Goal: Answer question/provide support: Share knowledge or assist other users

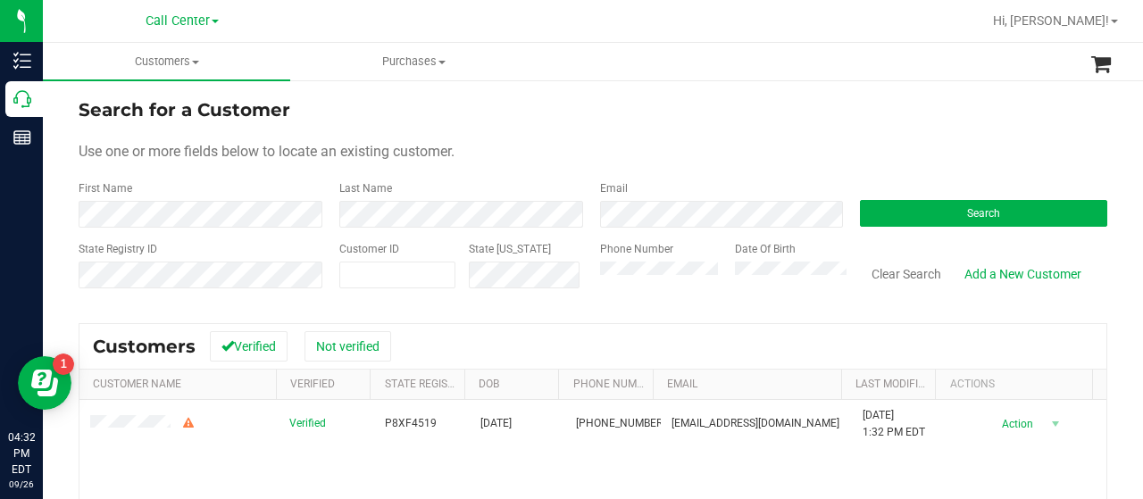
click at [561, 259] on div "State Registry ID Customer ID State ID Phone Number Date Of Birth Clear Search …" at bounding box center [593, 272] width 1029 height 63
click at [872, 213] on button "Search" at bounding box center [983, 213] width 247 height 27
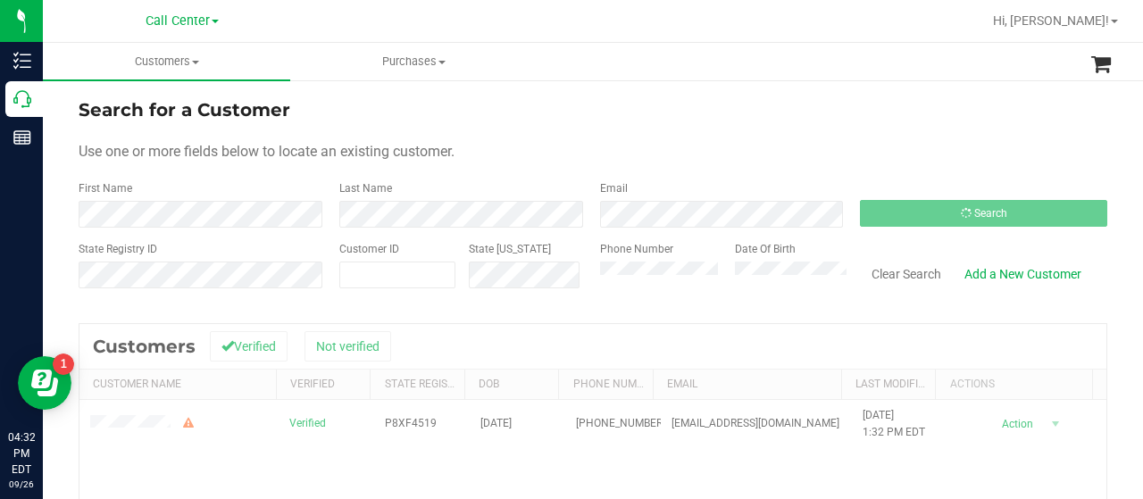
click at [526, 278] on div "State Registry ID Customer ID State ID Phone Number Date Of Birth Clear Search …" at bounding box center [593, 272] width 1029 height 63
click at [0, 0] on input "text" at bounding box center [0, 0] width 0 height 0
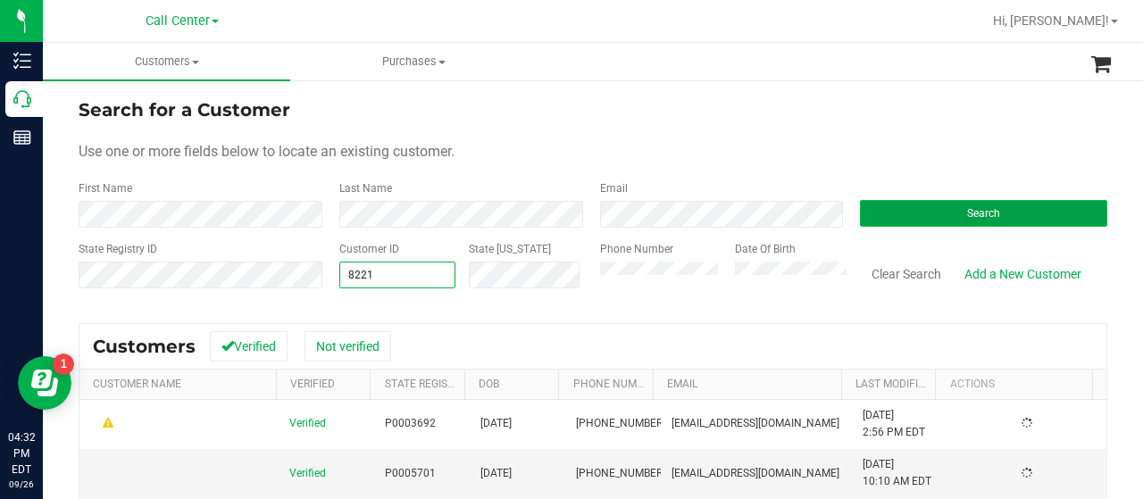
click at [1031, 215] on button "Search" at bounding box center [983, 213] width 247 height 27
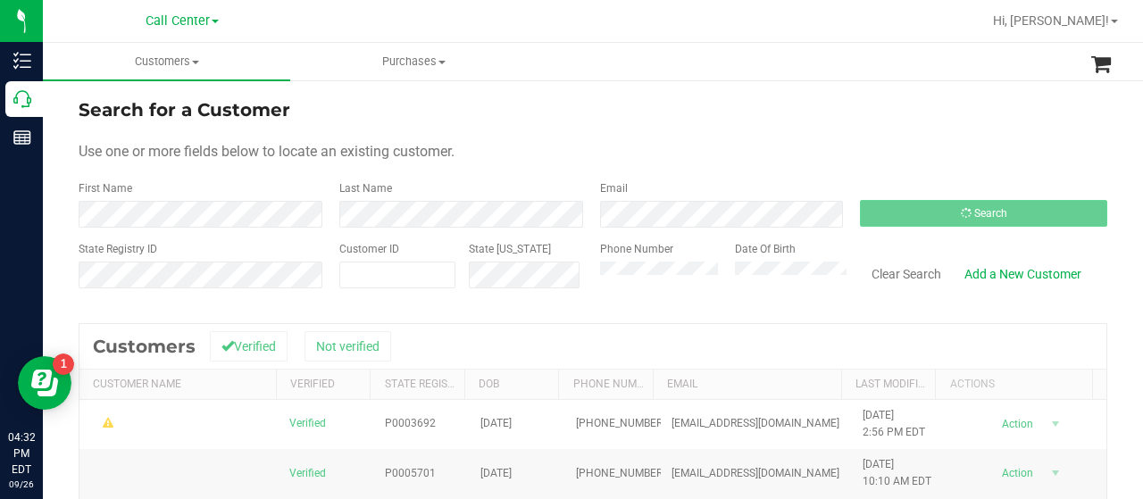
type input "8221"
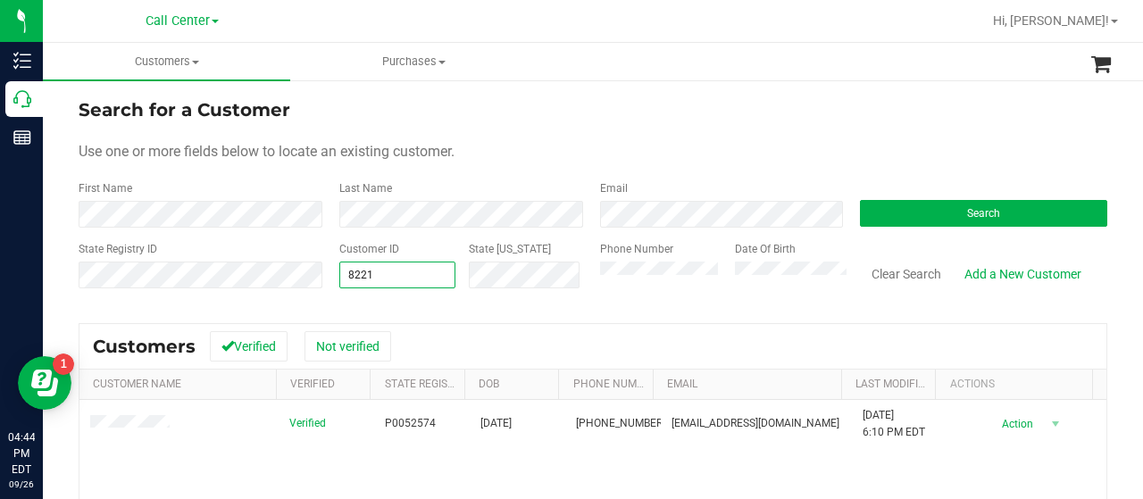
click at [310, 262] on div "State Registry ID Customer ID 8221 8221 State ID Phone Number Date Of Birth Cle…" at bounding box center [593, 272] width 1029 height 63
click at [881, 196] on div "Search" at bounding box center [977, 203] width 261 height 47
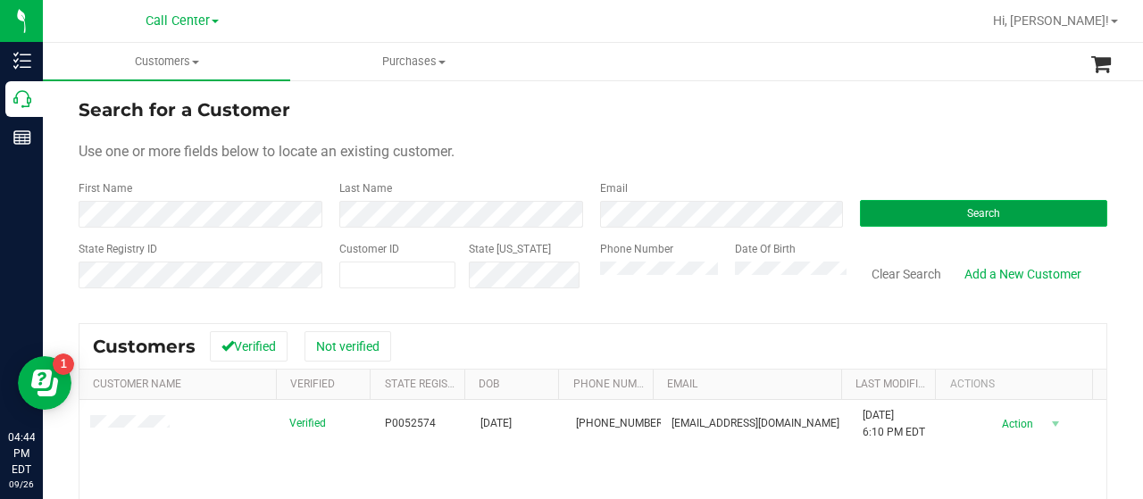
click at [890, 208] on button "Search" at bounding box center [983, 213] width 247 height 27
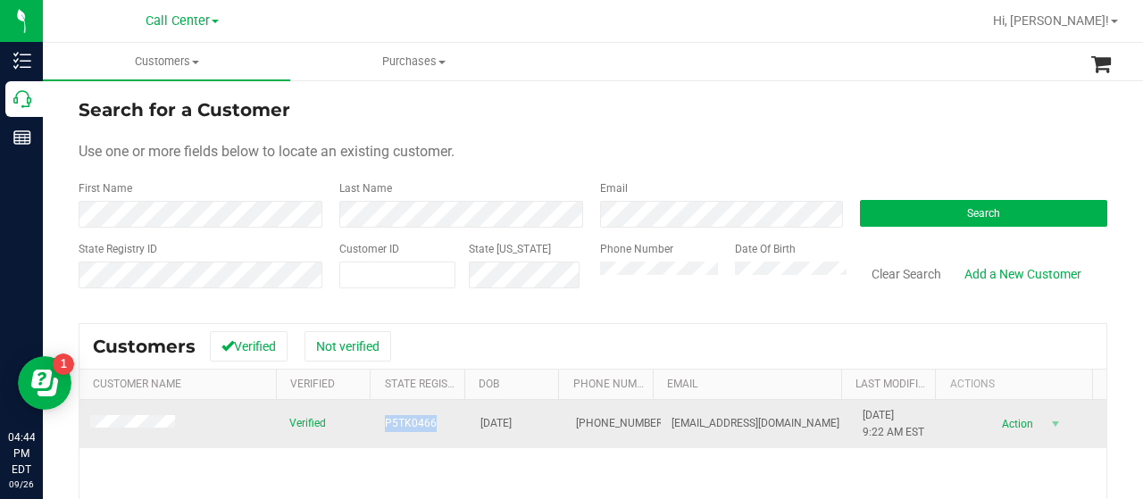
drag, startPoint x: 370, startPoint y: 419, endPoint x: 428, endPoint y: 428, distance: 58.7
click at [428, 428] on td "P5TK0466" at bounding box center [422, 424] width 96 height 48
copy span "P5TK0466"
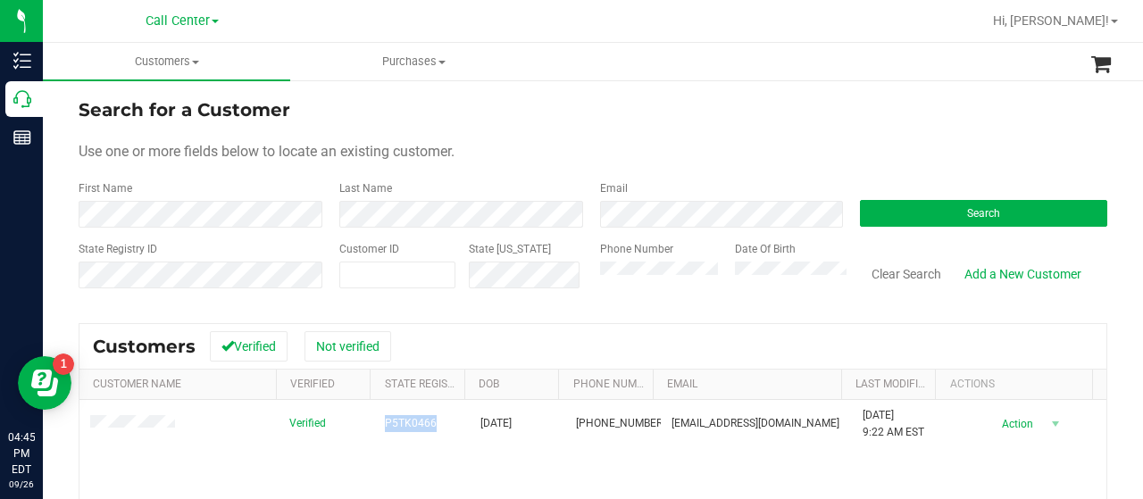
scroll to position [89, 0]
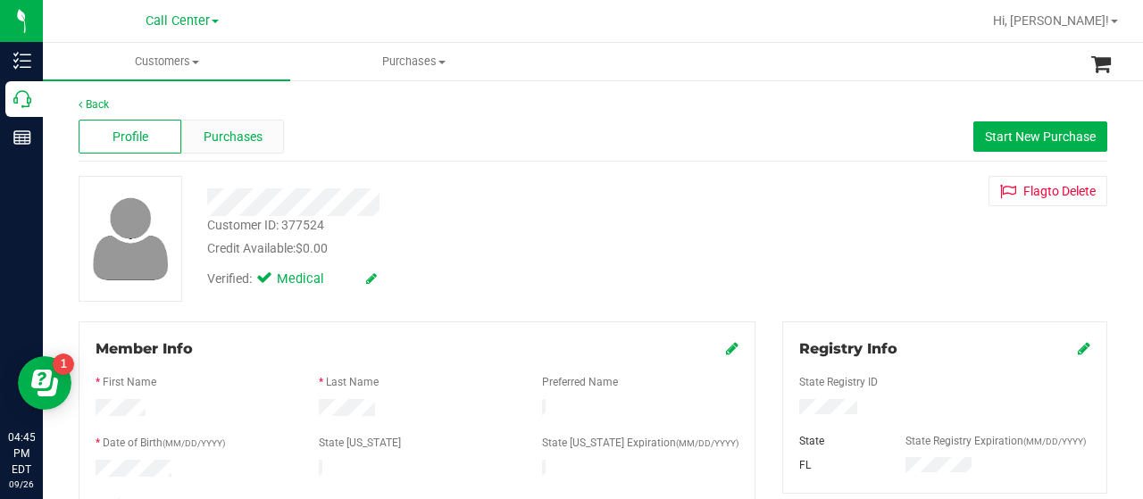
click at [263, 151] on div "Purchases" at bounding box center [232, 137] width 103 height 34
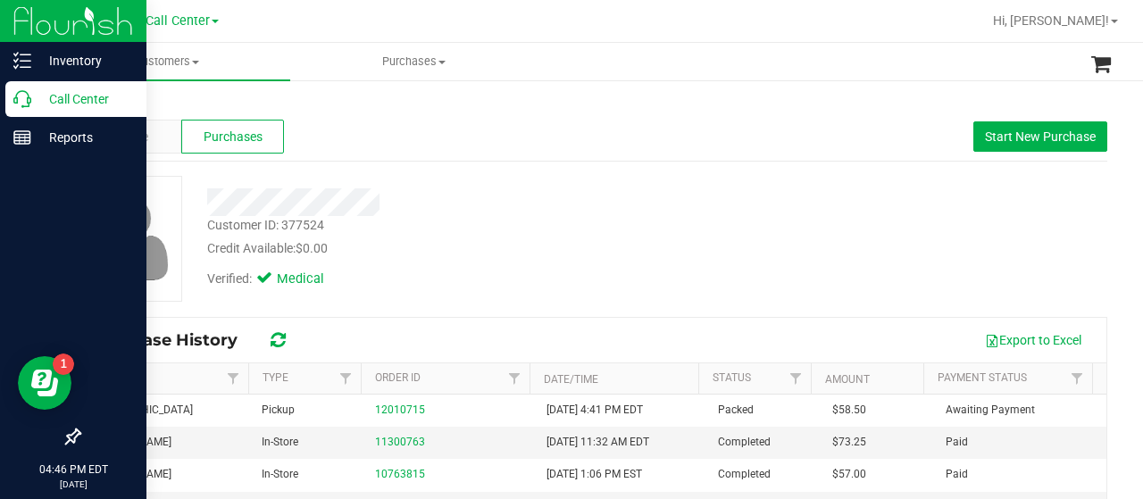
click at [38, 104] on p "Call Center" at bounding box center [84, 98] width 107 height 21
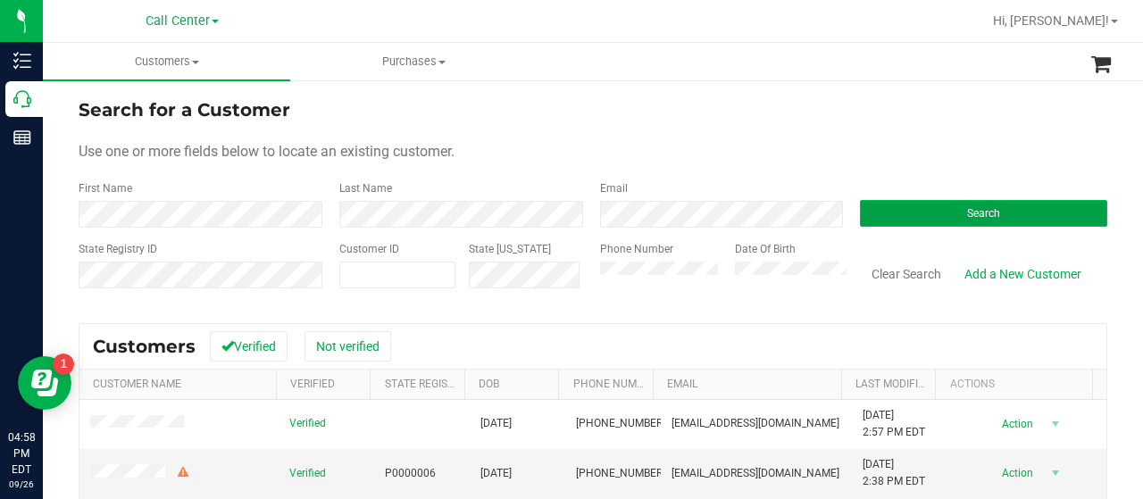
click at [872, 213] on button "Search" at bounding box center [983, 213] width 247 height 27
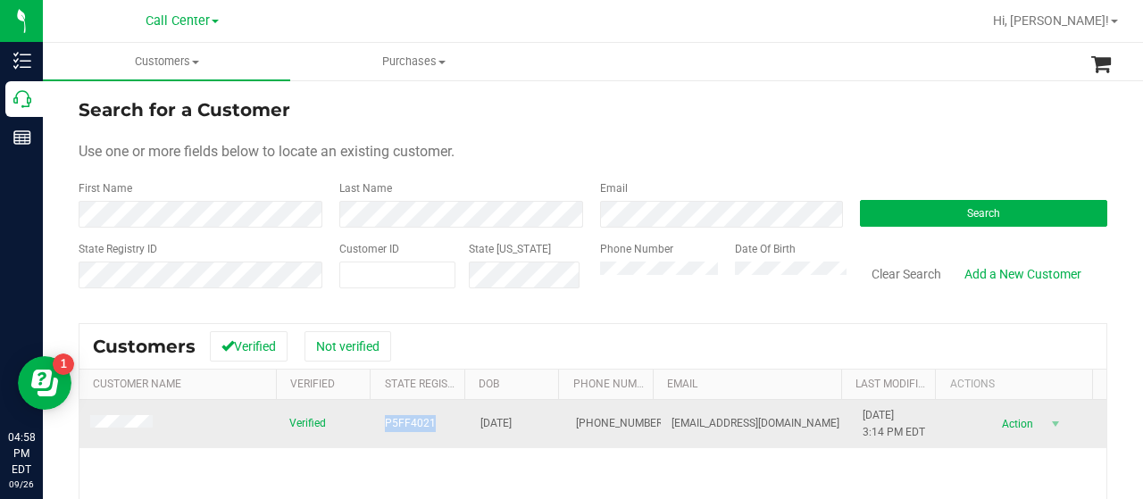
drag, startPoint x: 388, startPoint y: 426, endPoint x: 427, endPoint y: 426, distance: 39.3
click at [427, 426] on tr "Verified P5FF4021 08/16/1945 (941) 713-6156 cptoolan@verizon.net 8/26/2024 3:14…" at bounding box center [592, 424] width 1027 height 48
copy tr "P5FF4021"
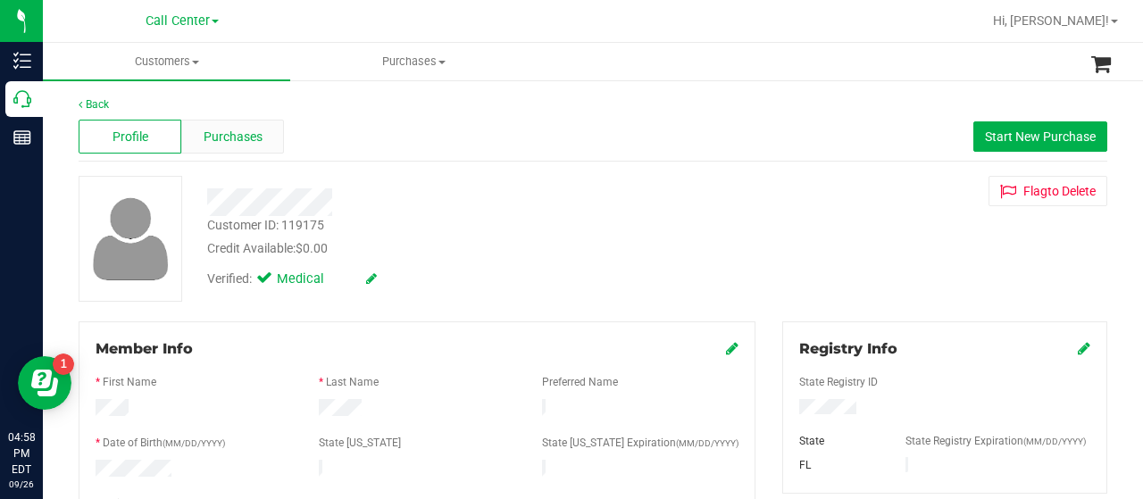
click at [224, 147] on div "Purchases" at bounding box center [232, 137] width 103 height 34
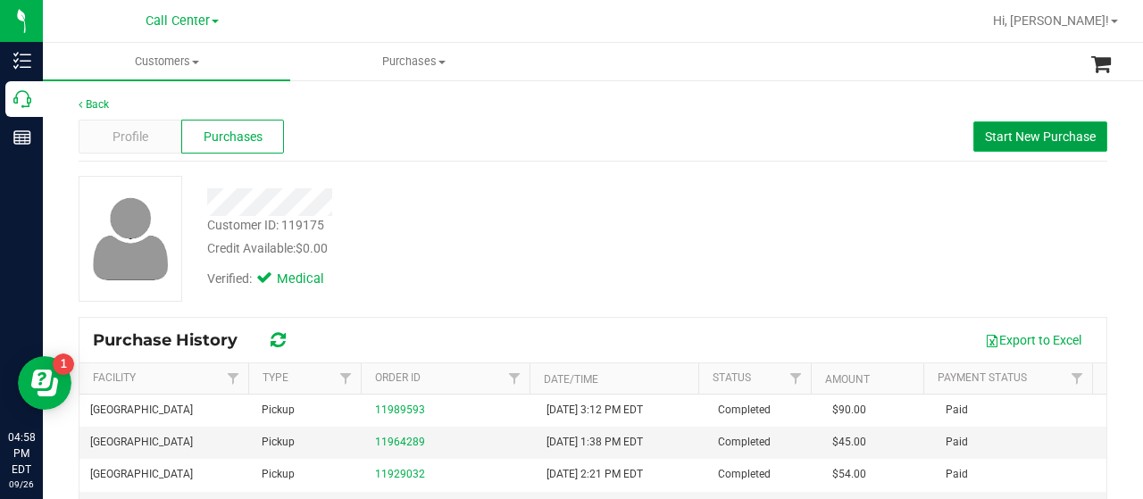
click at [982, 125] on button "Start New Purchase" at bounding box center [1041, 136] width 134 height 30
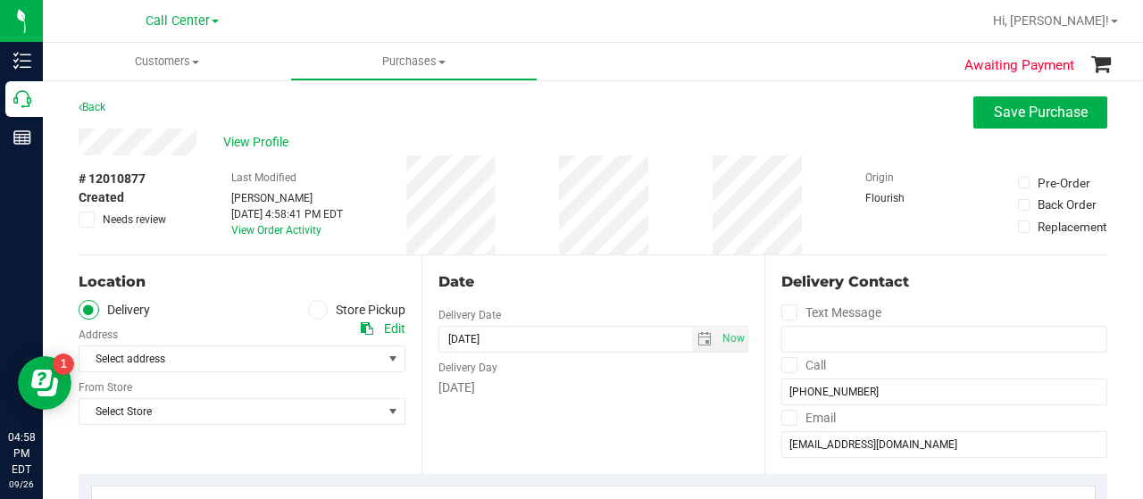
click at [308, 313] on span at bounding box center [318, 310] width 21 height 21
click at [0, 0] on input "Store Pickup" at bounding box center [0, 0] width 0 height 0
click at [286, 356] on span "Select Store" at bounding box center [230, 359] width 303 height 25
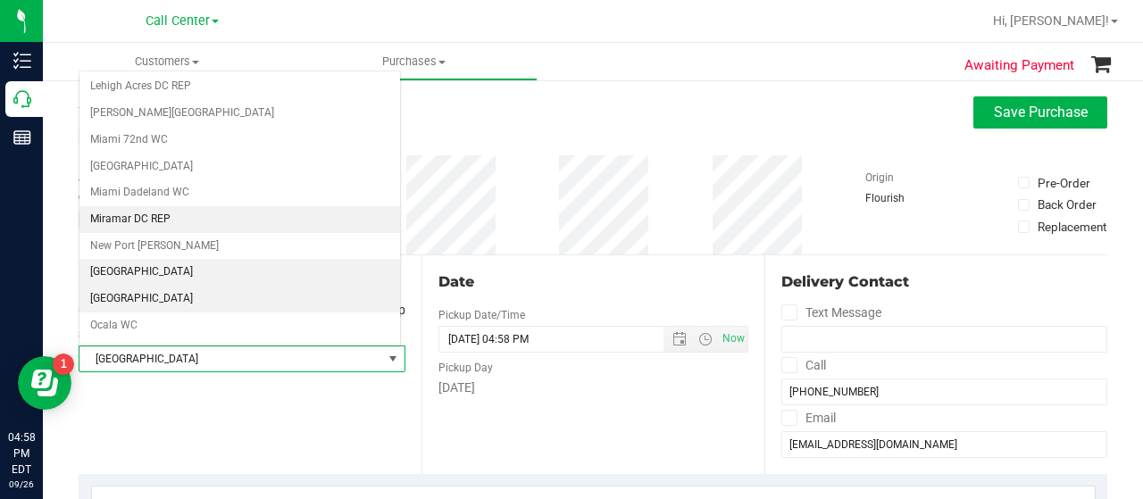
scroll to position [573, 0]
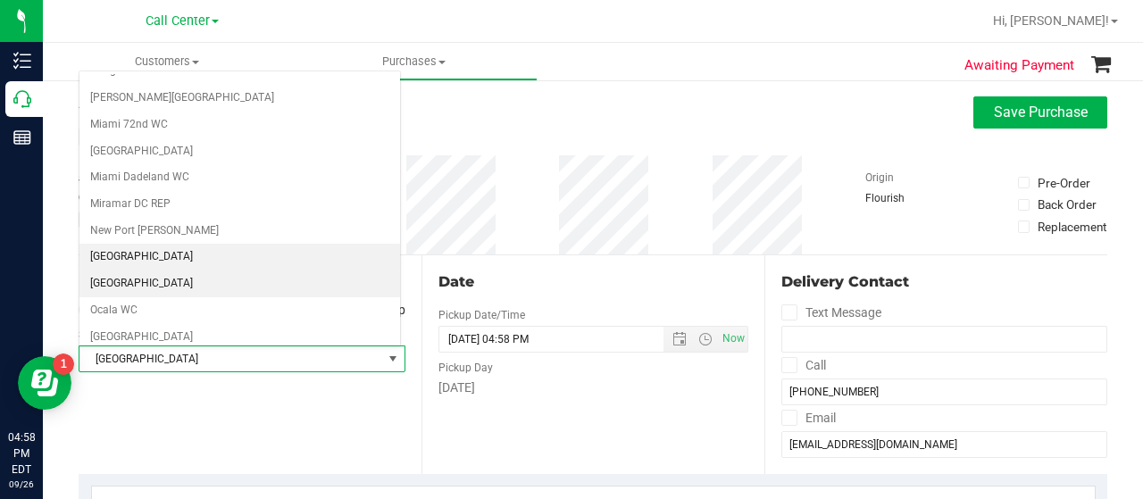
click at [161, 271] on li "North Port WC" at bounding box center [239, 284] width 321 height 27
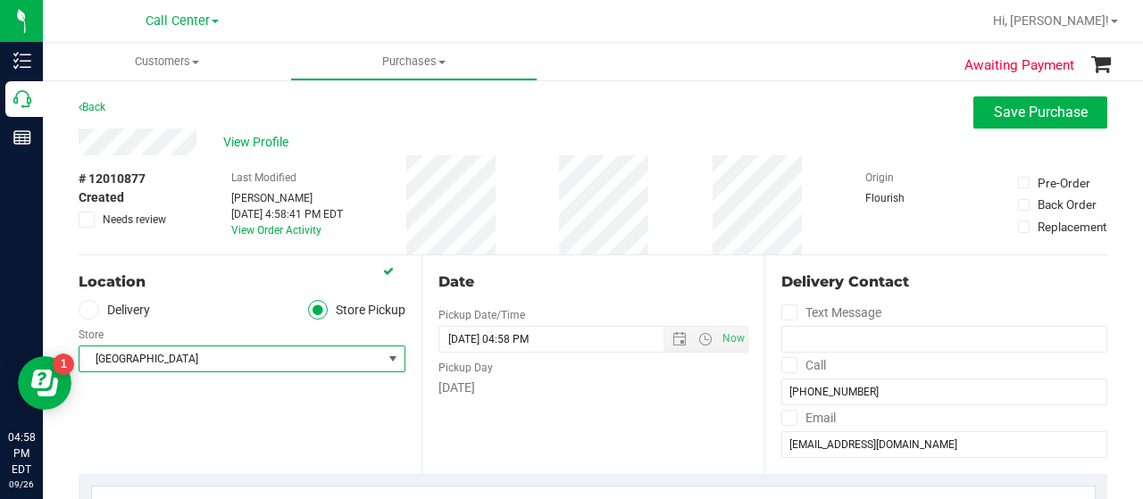
click at [216, 427] on div "Location Delivery Store Pickup Store North Port WC Select Store Bonita Springs …" at bounding box center [250, 364] width 343 height 219
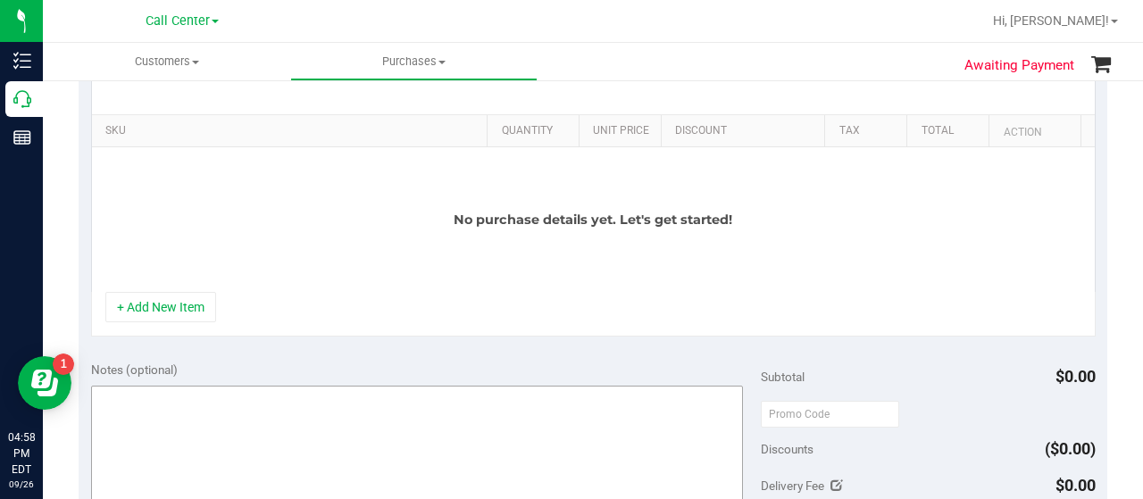
scroll to position [447, 0]
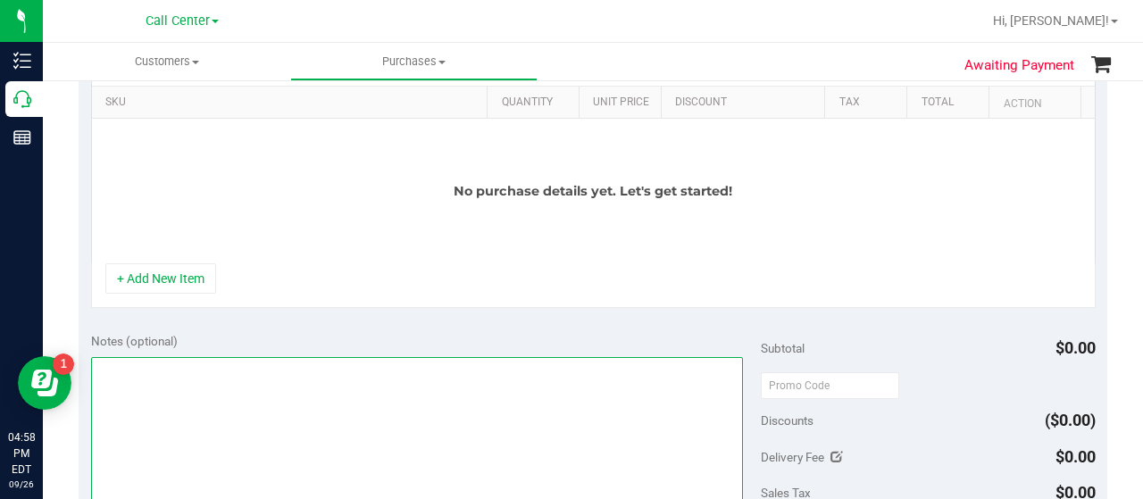
click at [214, 420] on textarea at bounding box center [417, 442] width 652 height 171
type textarea "CC-MM"
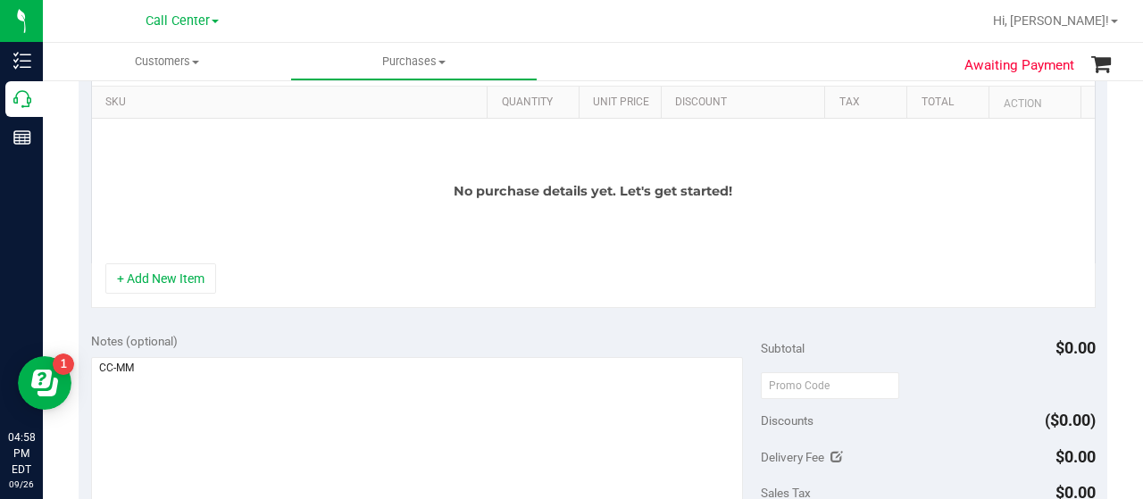
drag, startPoint x: 167, startPoint y: 284, endPoint x: 193, endPoint y: 234, distance: 56.3
click at [167, 283] on button "+ Add New Item" at bounding box center [160, 278] width 111 height 30
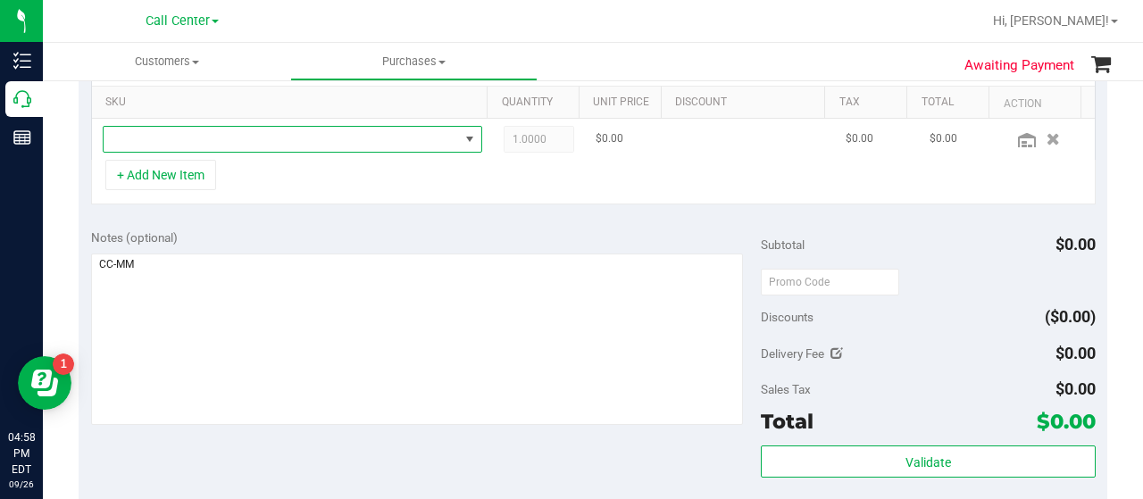
click at [219, 137] on span "NO DATA FOUND" at bounding box center [281, 139] width 355 height 25
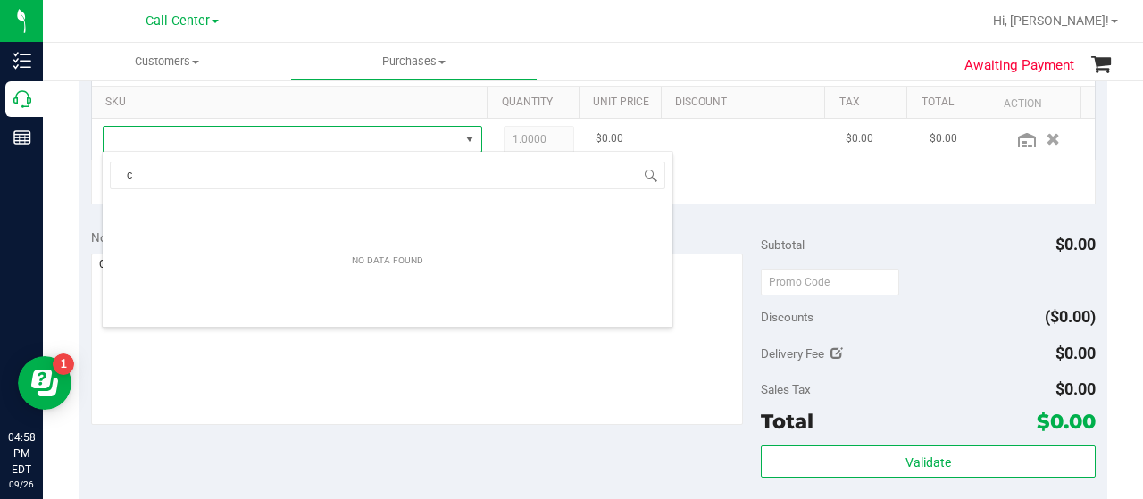
scroll to position [26, 360]
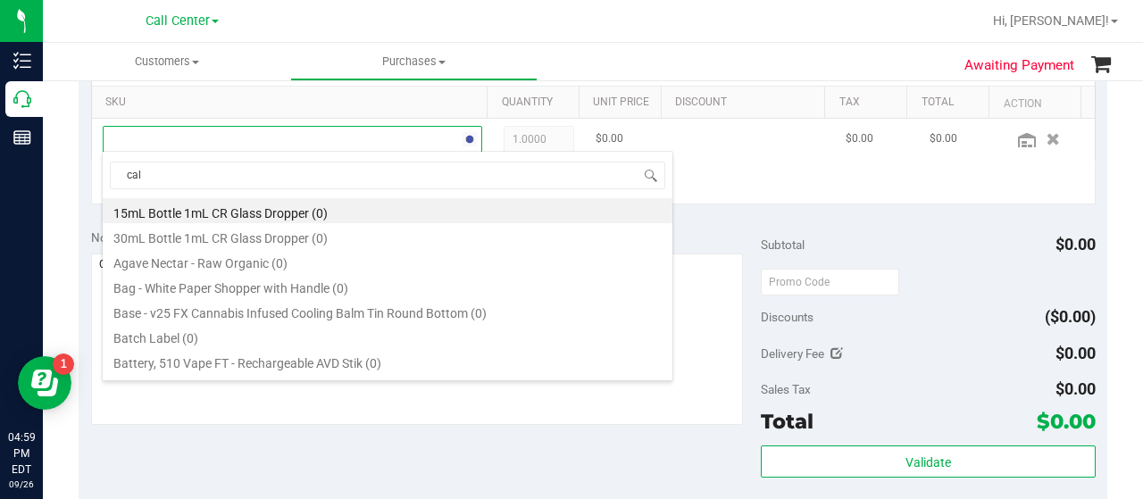
type input "calm"
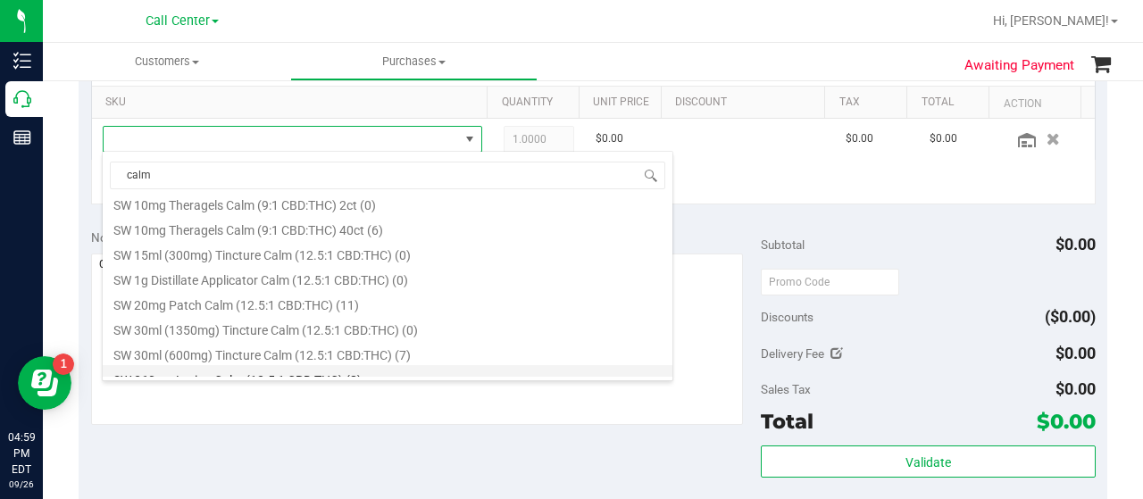
scroll to position [357, 0]
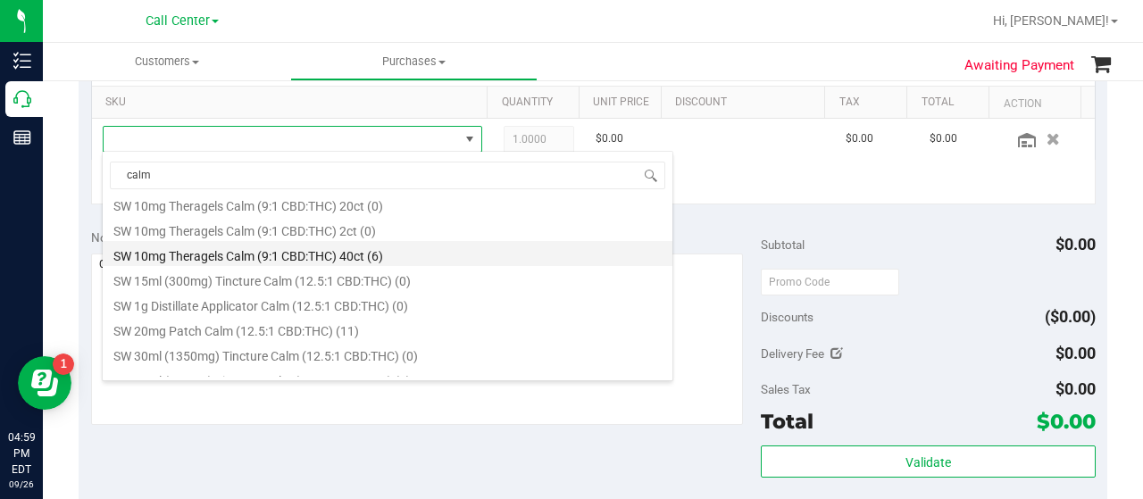
click at [313, 256] on li "SW 10mg Theragels Calm (9:1 CBD:THC) 40ct (6)" at bounding box center [388, 253] width 570 height 25
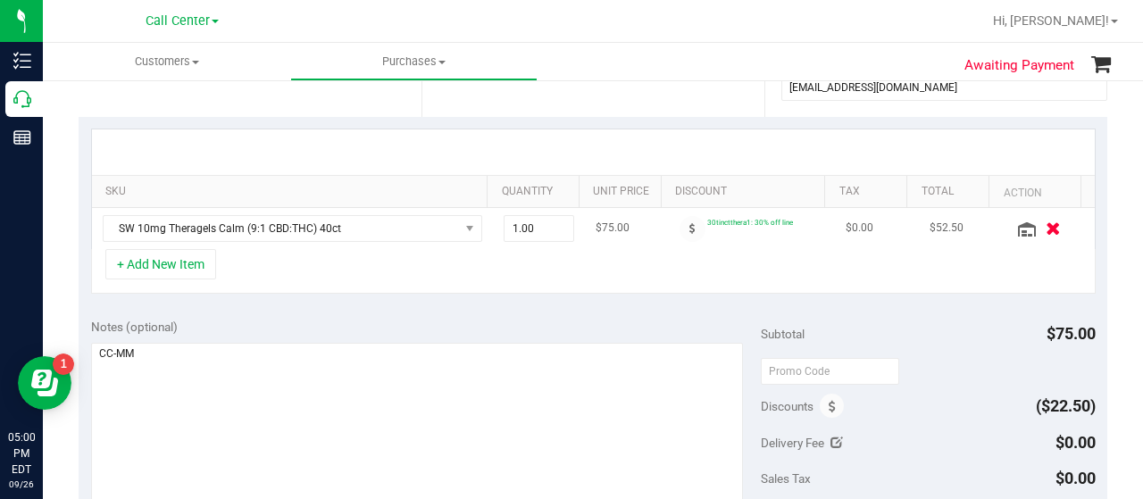
click at [1046, 229] on icon "button" at bounding box center [1053, 228] width 15 height 13
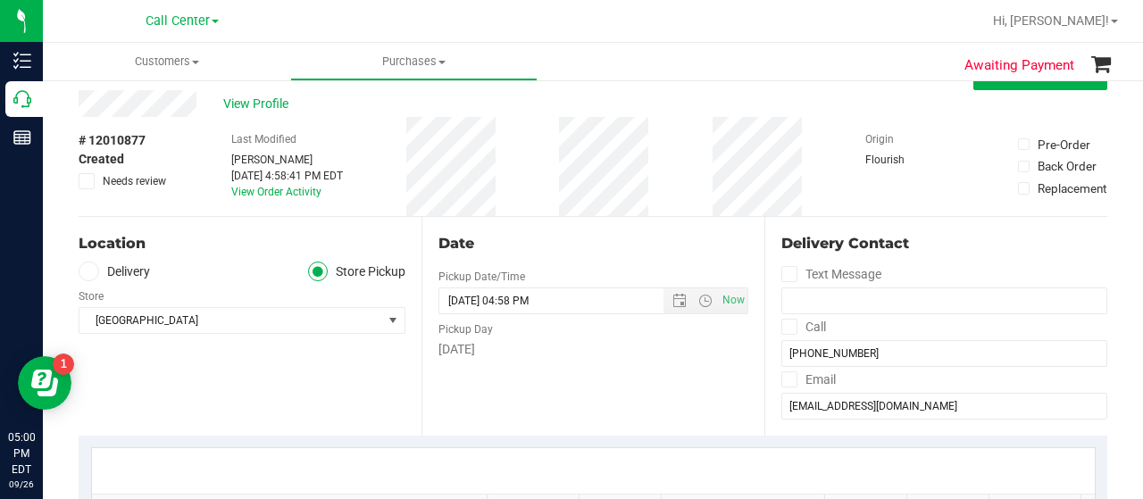
scroll to position [0, 0]
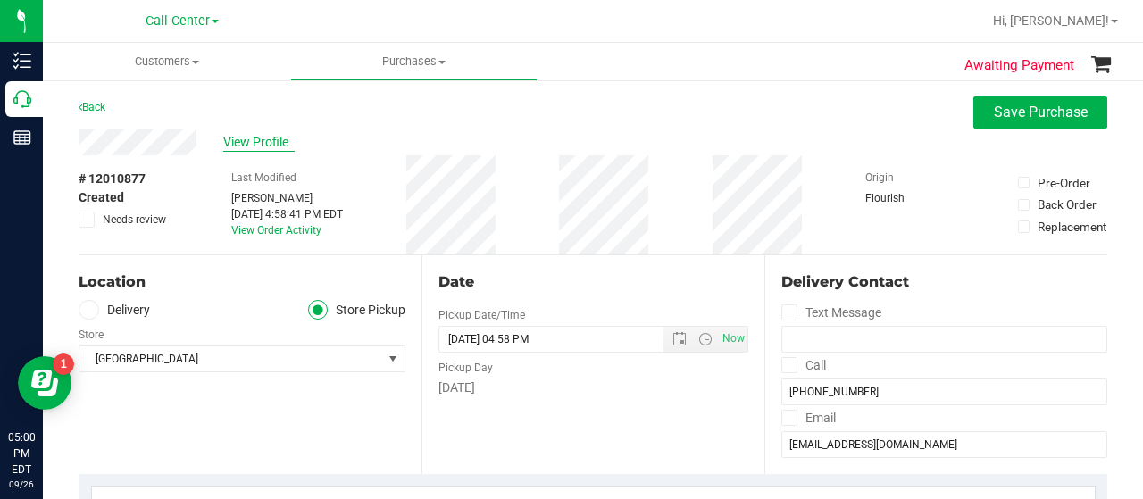
click at [273, 142] on span "View Profile" at bounding box center [258, 142] width 71 height 19
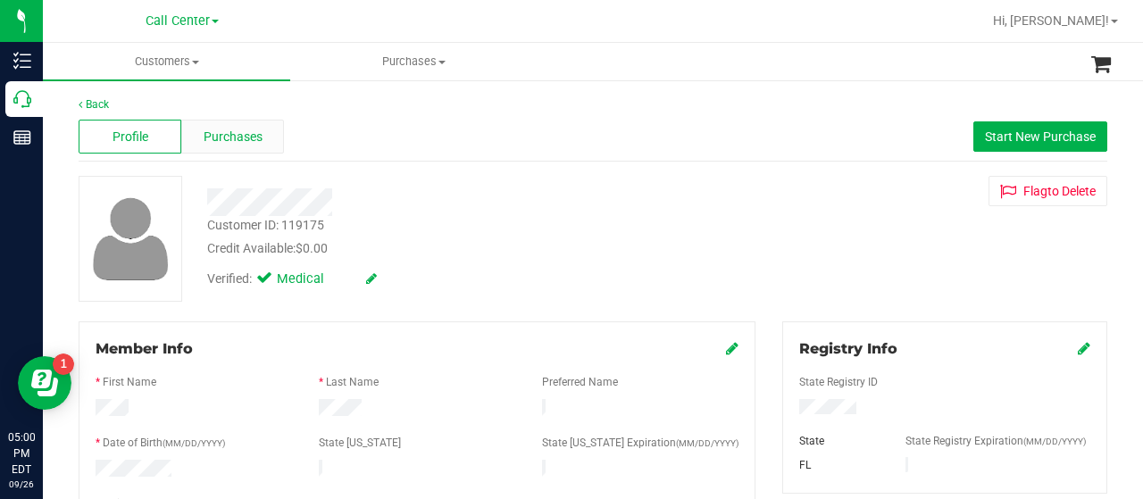
click at [242, 135] on span "Purchases" at bounding box center [233, 137] width 59 height 19
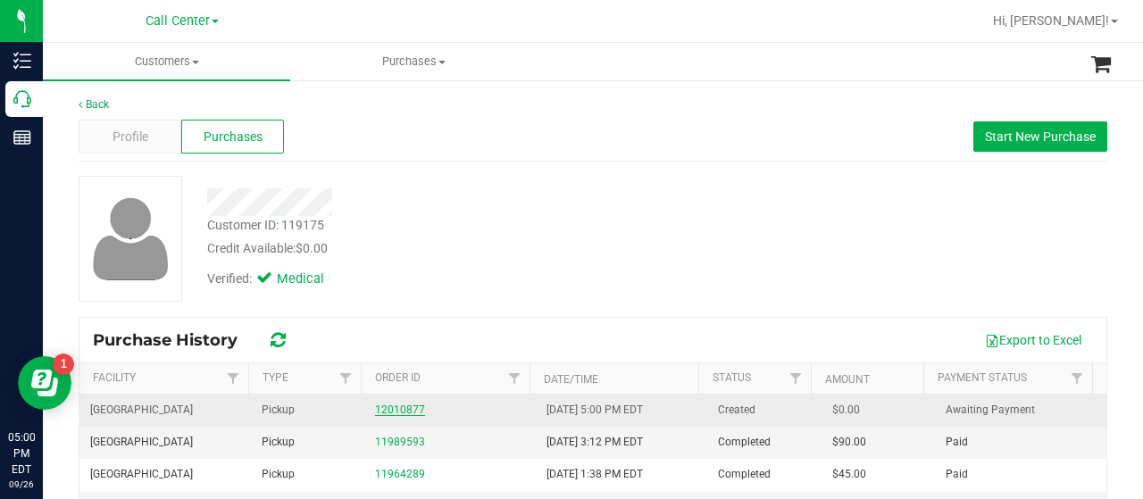
click at [375, 405] on link "12010877" at bounding box center [400, 410] width 50 height 13
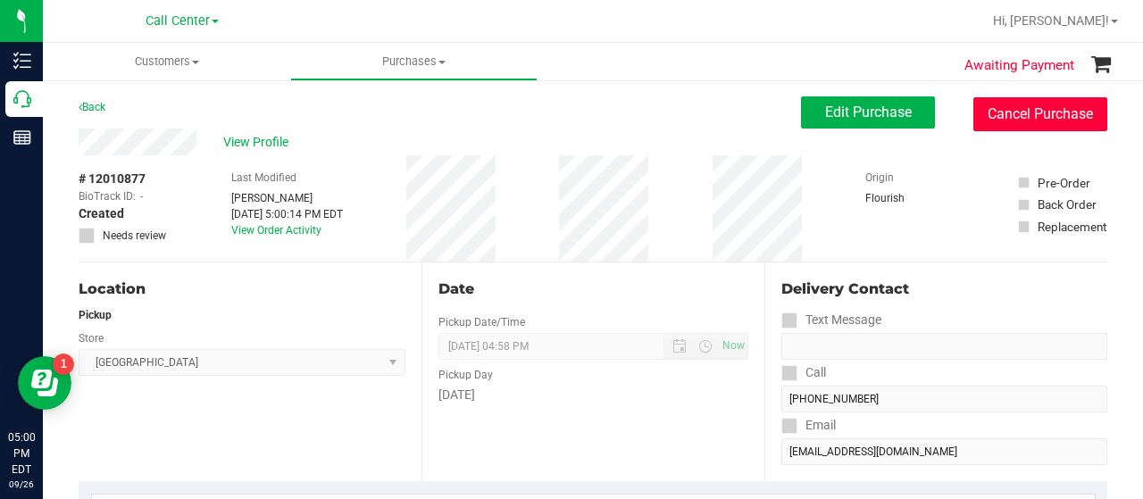
click at [975, 124] on button "Cancel Purchase" at bounding box center [1041, 114] width 134 height 34
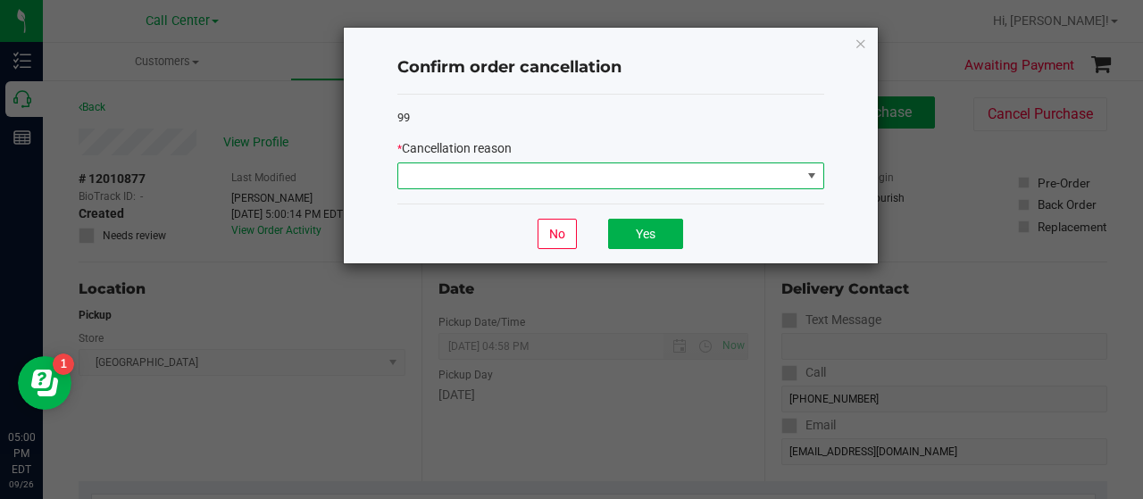
click at [673, 173] on span at bounding box center [599, 175] width 403 height 25
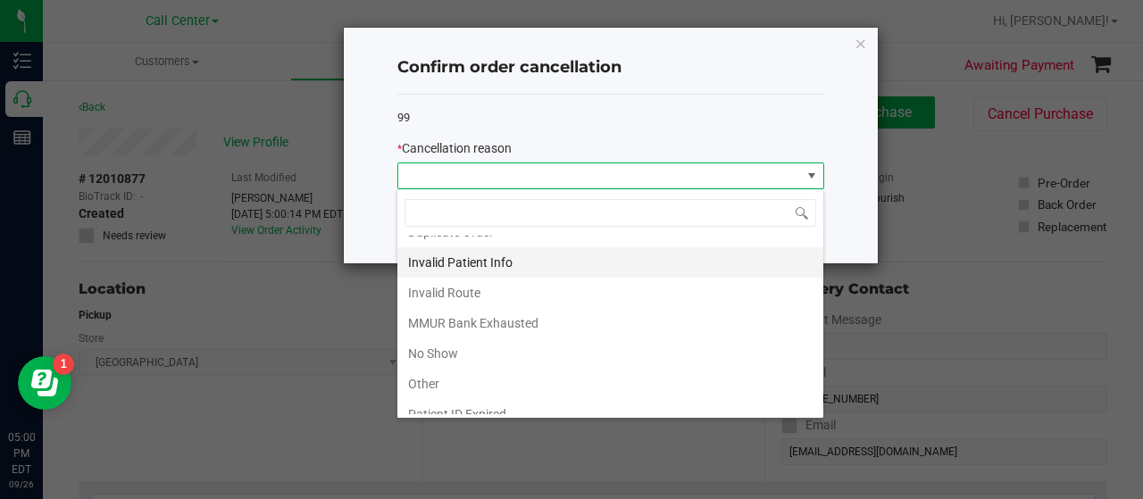
scroll to position [89, 0]
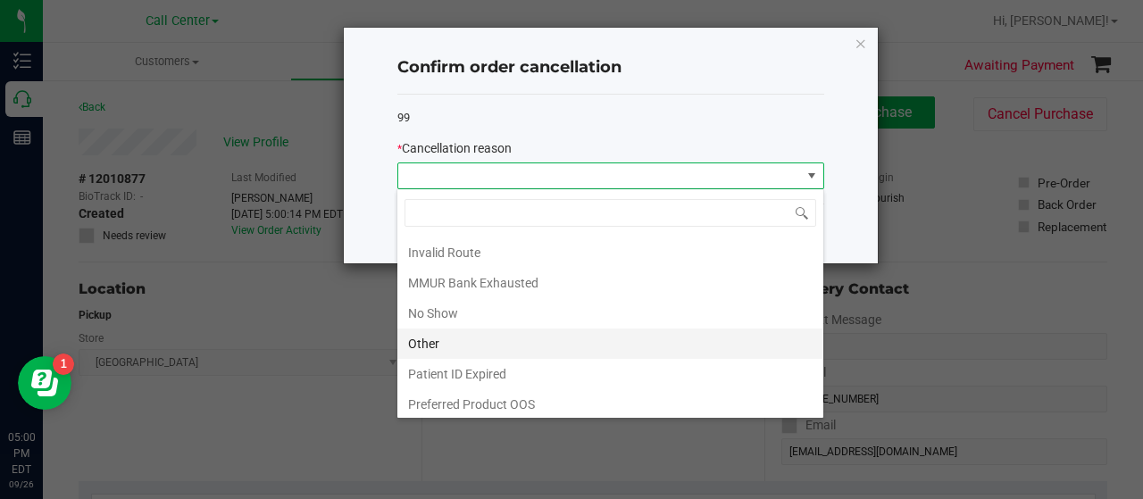
click at [463, 337] on li "Other" at bounding box center [610, 344] width 426 height 30
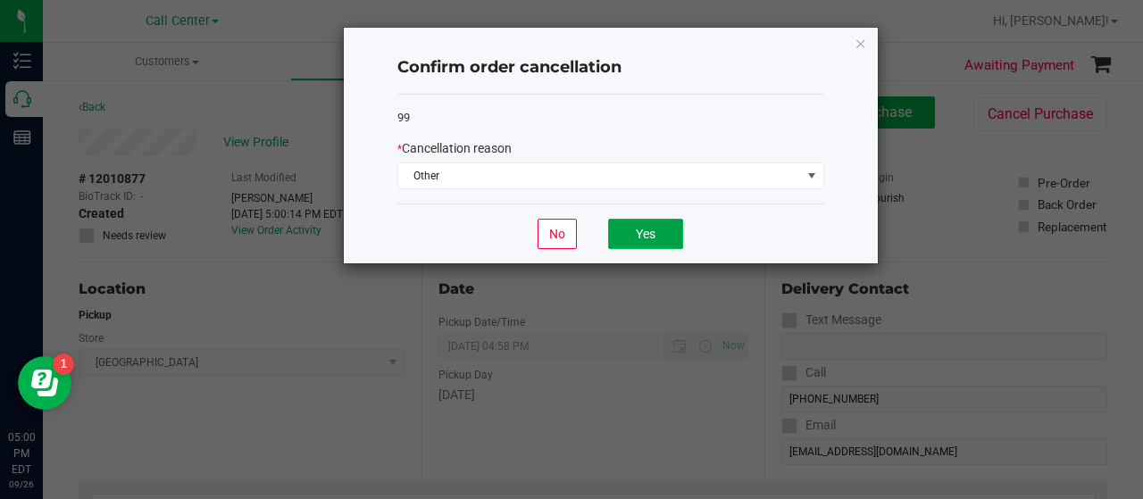
click at [666, 232] on button "Yes" at bounding box center [645, 234] width 75 height 30
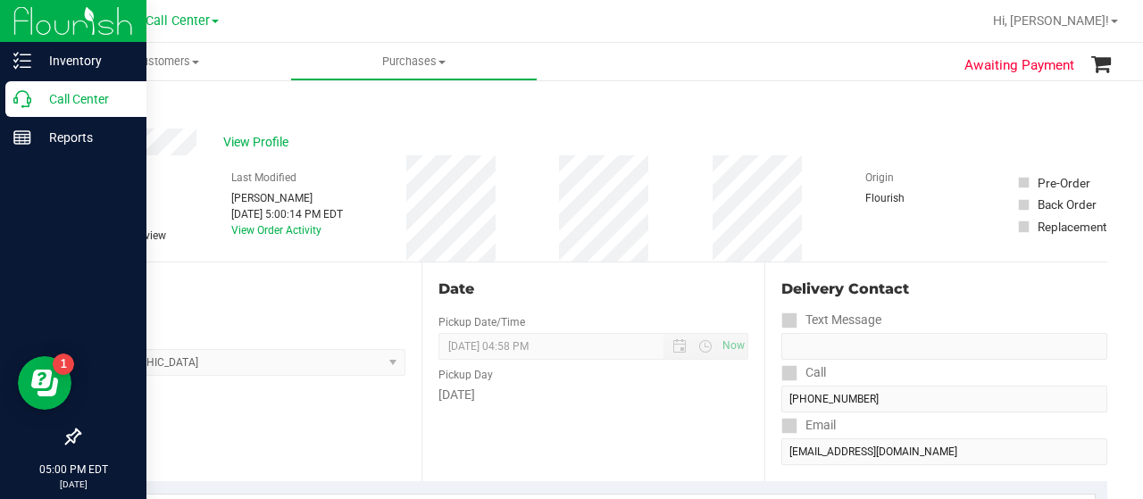
click at [25, 104] on icon at bounding box center [22, 99] width 18 height 18
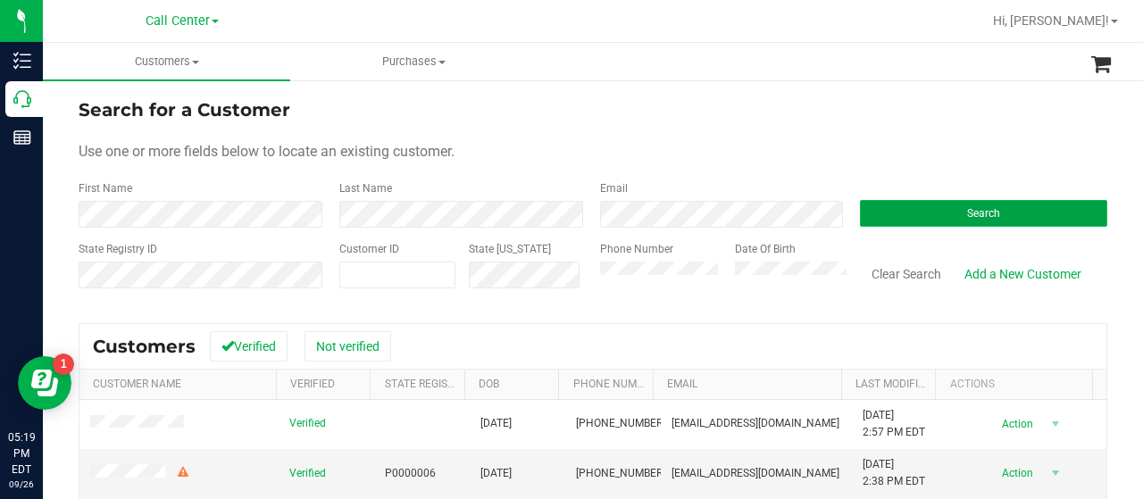
click at [916, 219] on button "Search" at bounding box center [983, 213] width 247 height 27
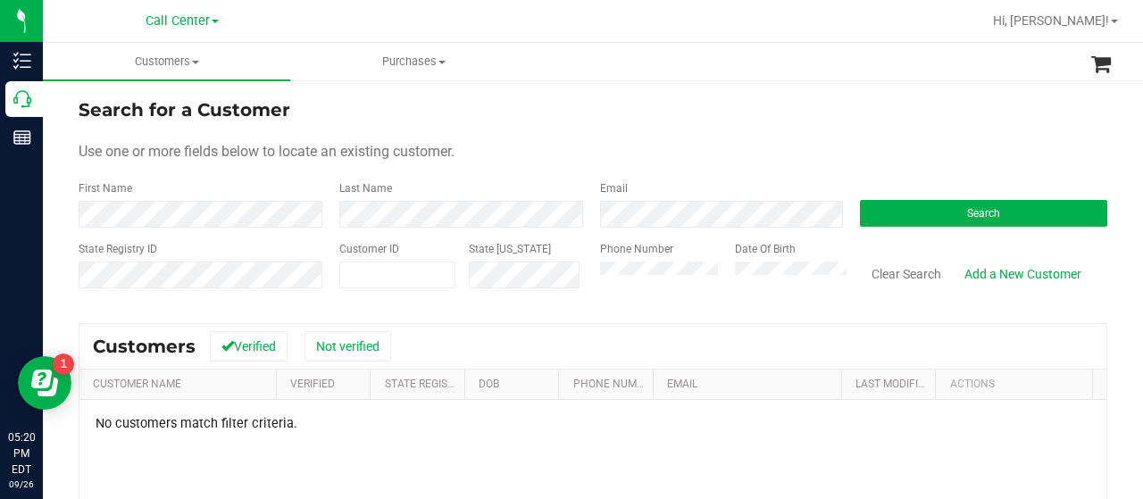
click at [415, 300] on div "Customer ID" at bounding box center [397, 272] width 116 height 63
click at [974, 215] on span "Search" at bounding box center [983, 213] width 33 height 13
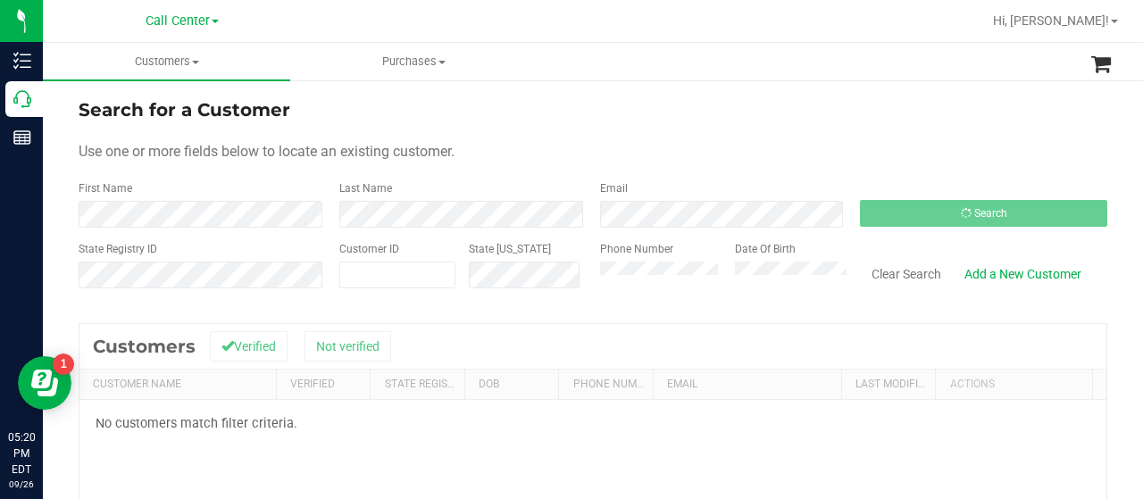
click at [719, 152] on div "Use one or more fields below to locate an existing customer." at bounding box center [593, 151] width 1029 height 21
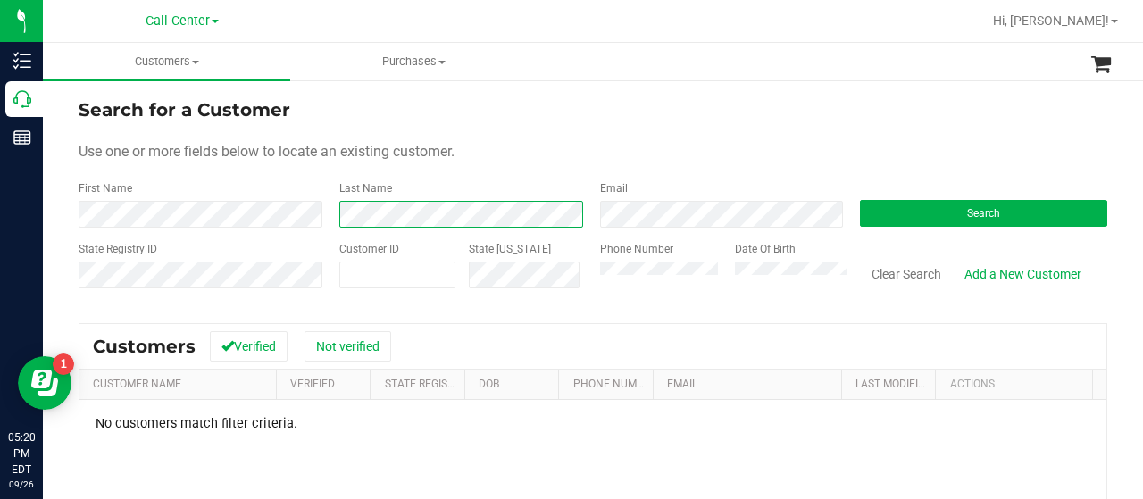
click at [326, 223] on div "Last Name" at bounding box center [456, 203] width 261 height 47
click at [556, 274] on div "State Registry ID Customer ID State ID Phone Number Date Of Birth Clear Search …" at bounding box center [593, 272] width 1029 height 63
click at [461, 155] on div "Use one or more fields below to locate an existing customer." at bounding box center [593, 151] width 1029 height 21
click at [455, 151] on span "Use one or more fields below to locate an existing customer." at bounding box center [267, 151] width 376 height 17
click at [451, 209] on div "Last Name" at bounding box center [456, 203] width 261 height 47
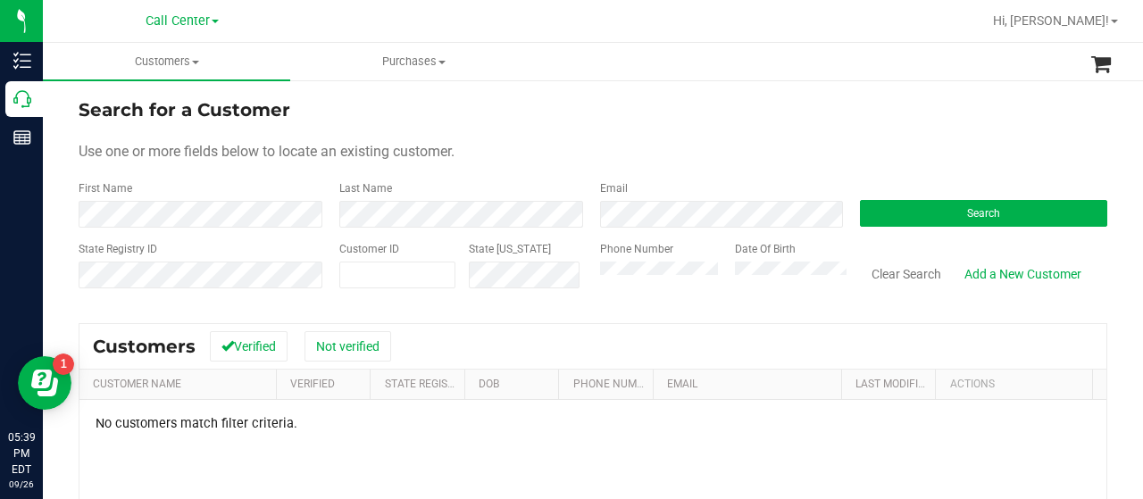
click at [120, 171] on form "Search for a Customer Use one or more fields below to locate an existing custom…" at bounding box center [593, 200] width 1029 height 208
click at [967, 217] on span "Search" at bounding box center [983, 213] width 33 height 13
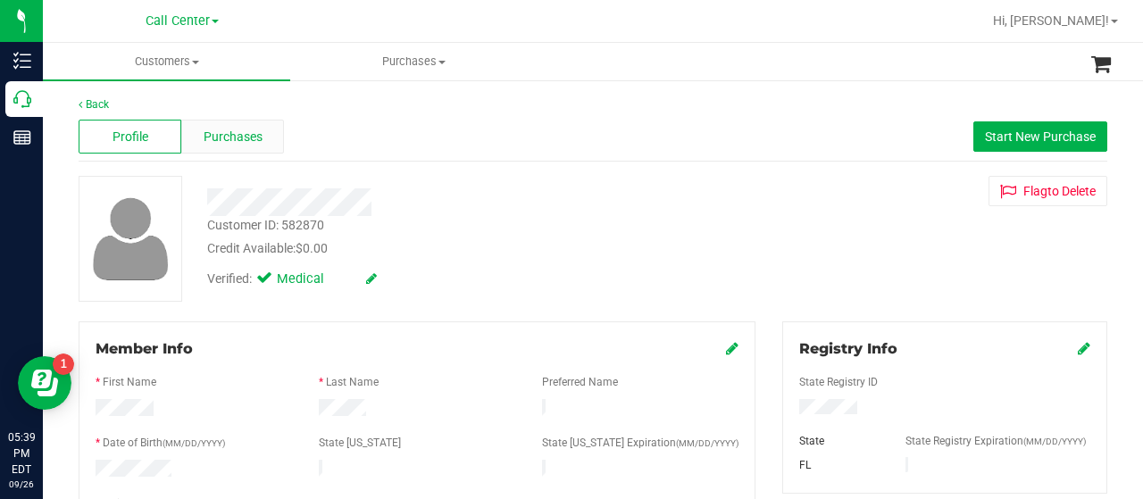
click at [222, 148] on div "Purchases" at bounding box center [232, 137] width 103 height 34
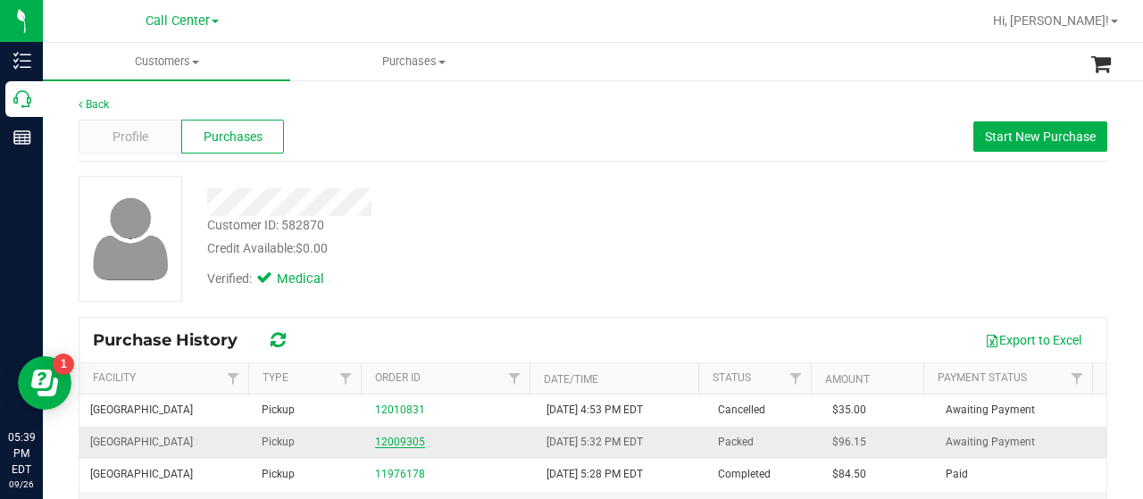
click at [407, 441] on link "12009305" at bounding box center [400, 442] width 50 height 13
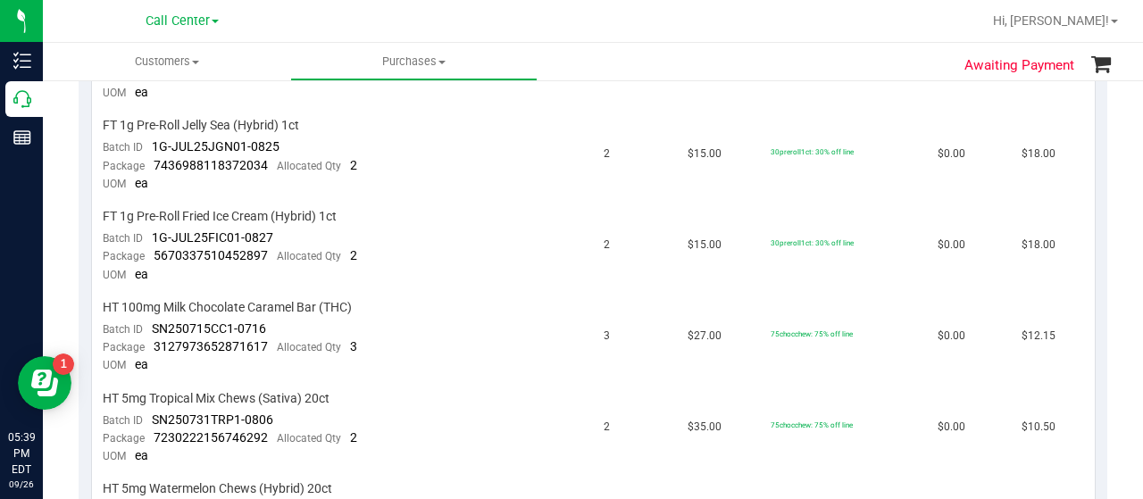
scroll to position [536, 0]
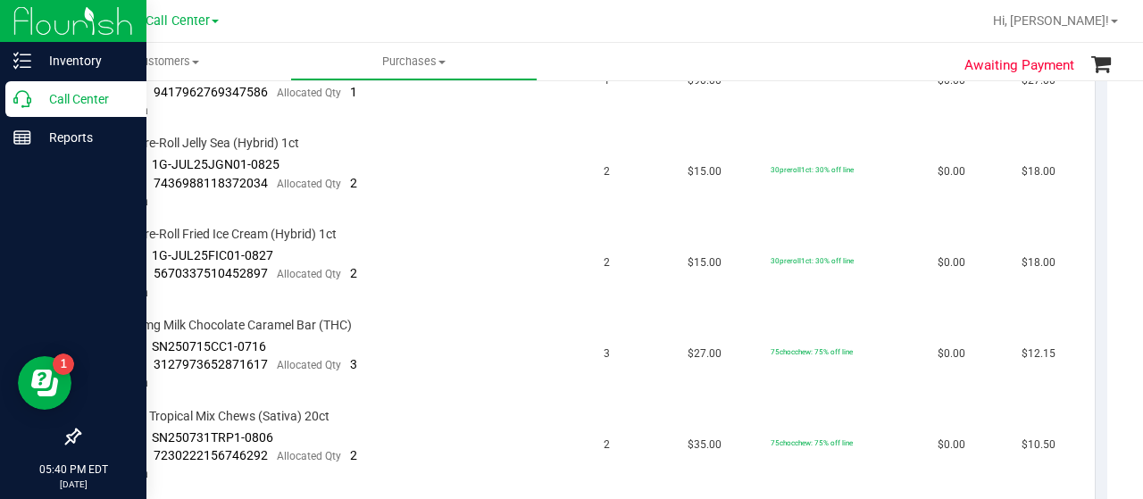
click at [20, 104] on icon at bounding box center [22, 99] width 18 height 18
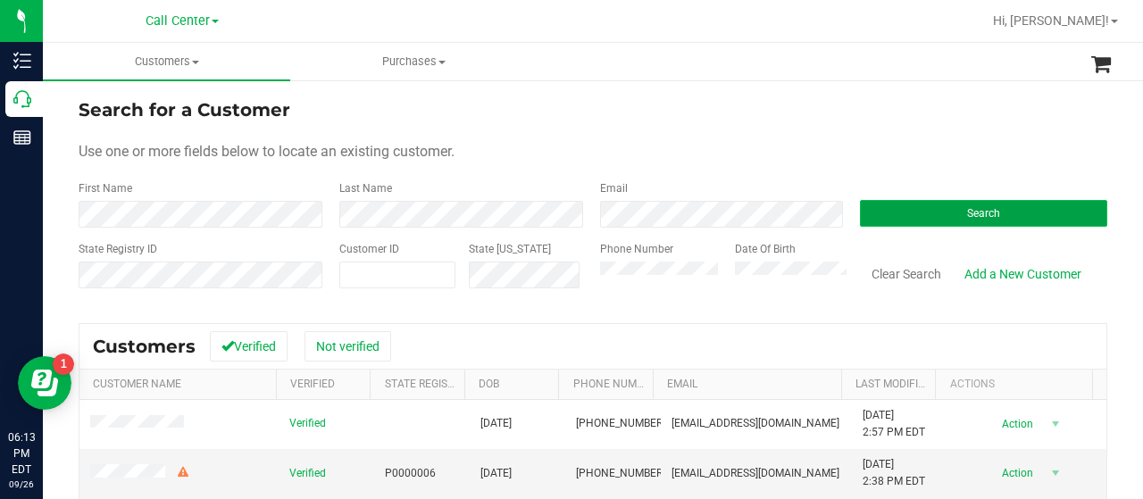
click at [887, 203] on button "Search" at bounding box center [983, 213] width 247 height 27
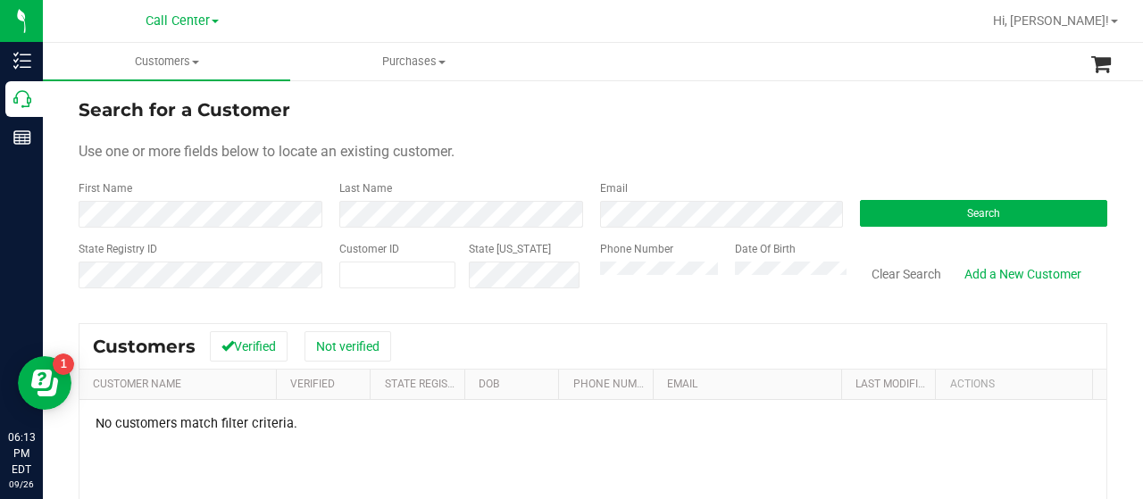
click at [574, 277] on div "State Registry ID Customer ID State ID Phone Number Date Of Birth Clear Search …" at bounding box center [593, 272] width 1029 height 63
click at [173, 145] on span "Use one or more fields below to locate an existing customer." at bounding box center [267, 151] width 376 height 17
click at [0, 0] on input "text" at bounding box center [0, 0] width 0 height 0
paste input "1578870"
type input "1578870"
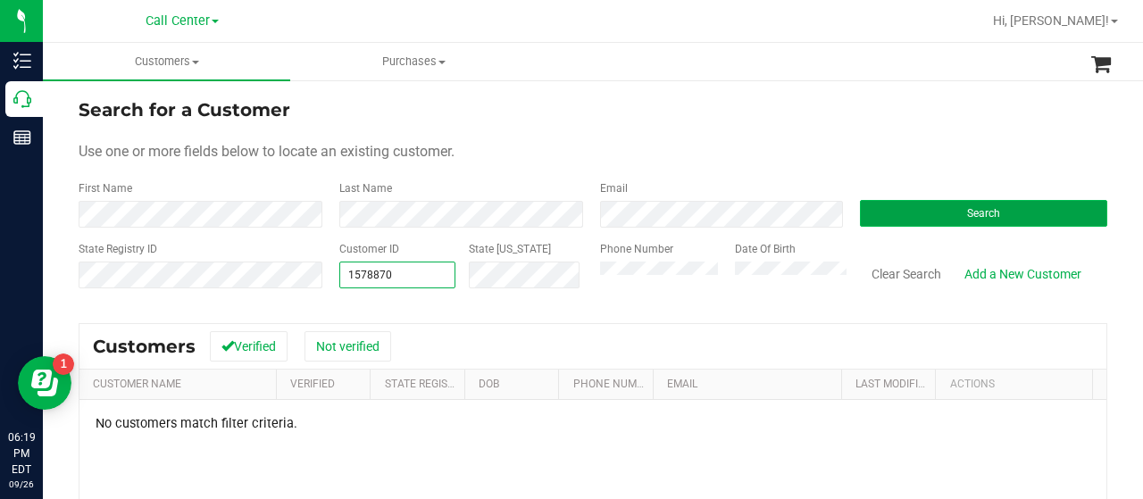
type input "1578870"
click at [882, 210] on button "Search" at bounding box center [983, 213] width 247 height 27
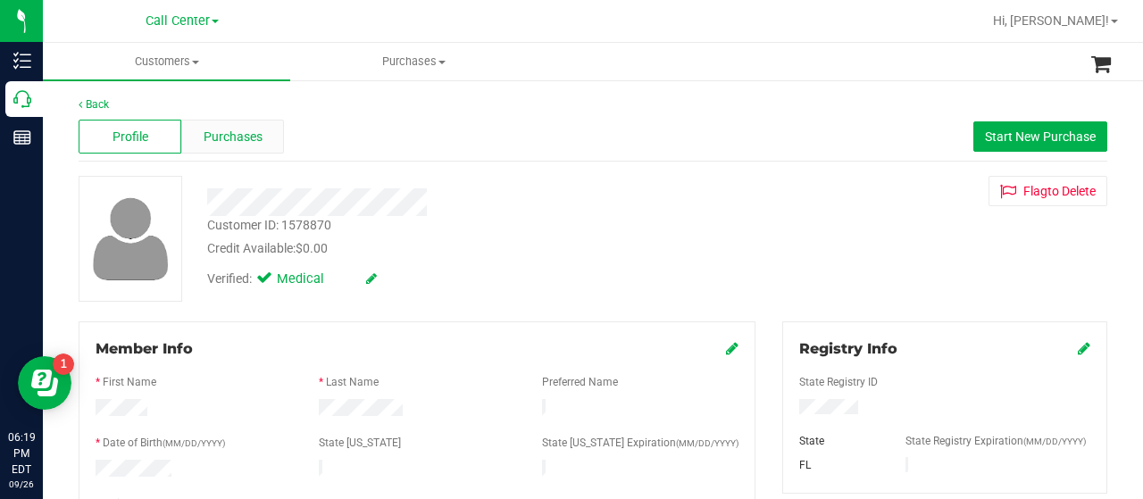
click at [254, 138] on span "Purchases" at bounding box center [233, 137] width 59 height 19
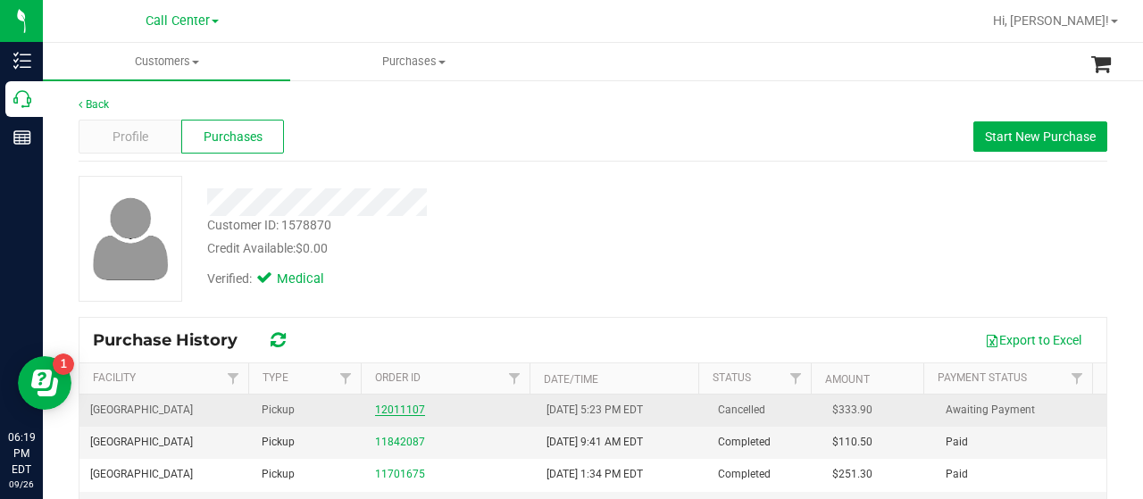
click at [397, 412] on link "12011107" at bounding box center [400, 410] width 50 height 13
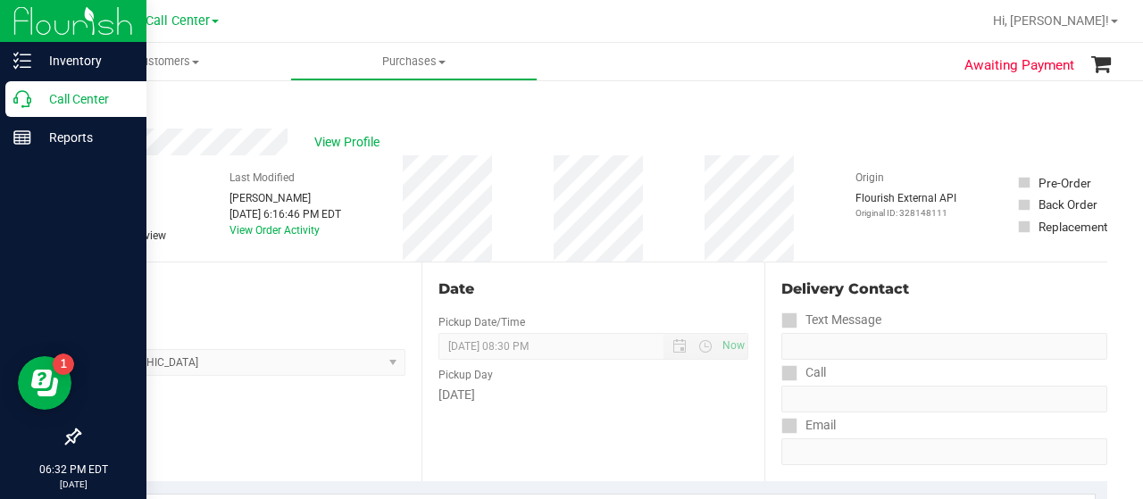
click at [19, 92] on icon at bounding box center [22, 99] width 18 height 18
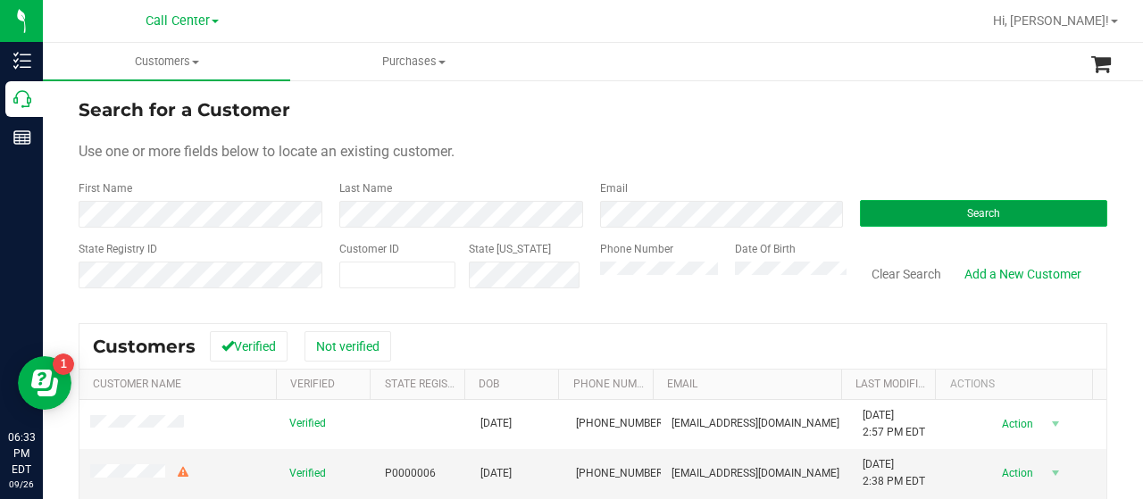
click at [860, 211] on button "Search" at bounding box center [983, 213] width 247 height 27
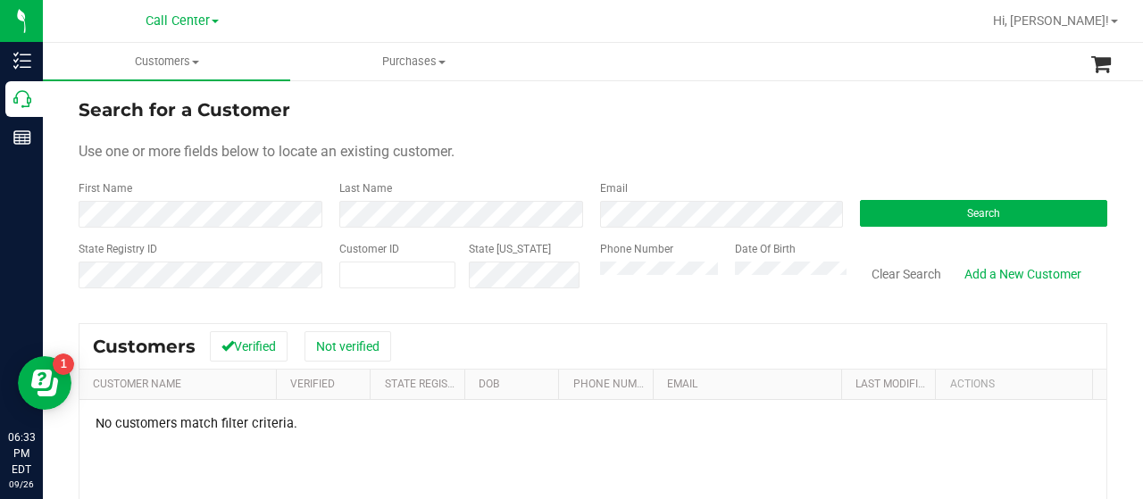
click at [575, 272] on div "State Registry ID Customer ID State ID Phone Number Date Of Birth Clear Search …" at bounding box center [593, 272] width 1029 height 63
click at [997, 213] on button "Search" at bounding box center [983, 213] width 247 height 27
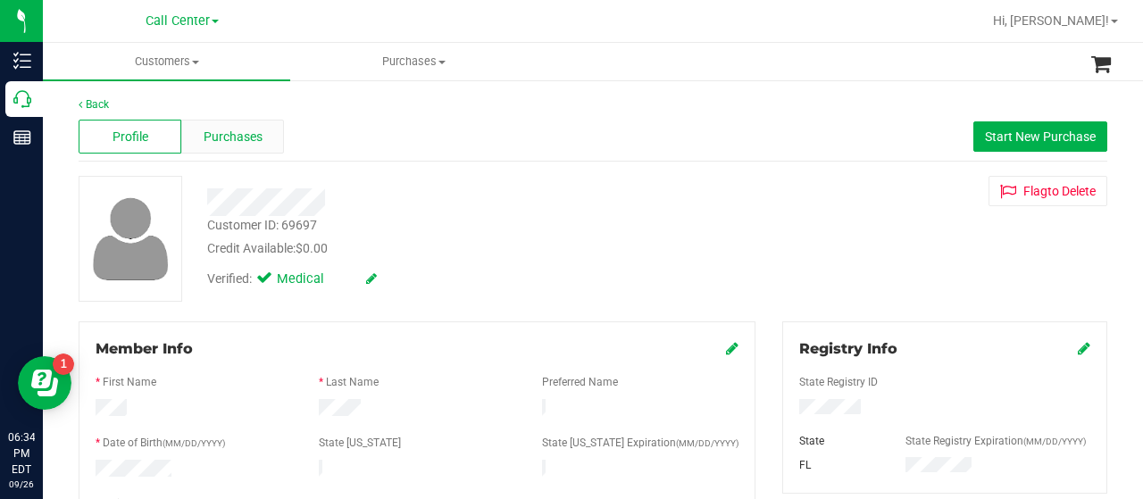
click at [204, 133] on span "Purchases" at bounding box center [233, 137] width 59 height 19
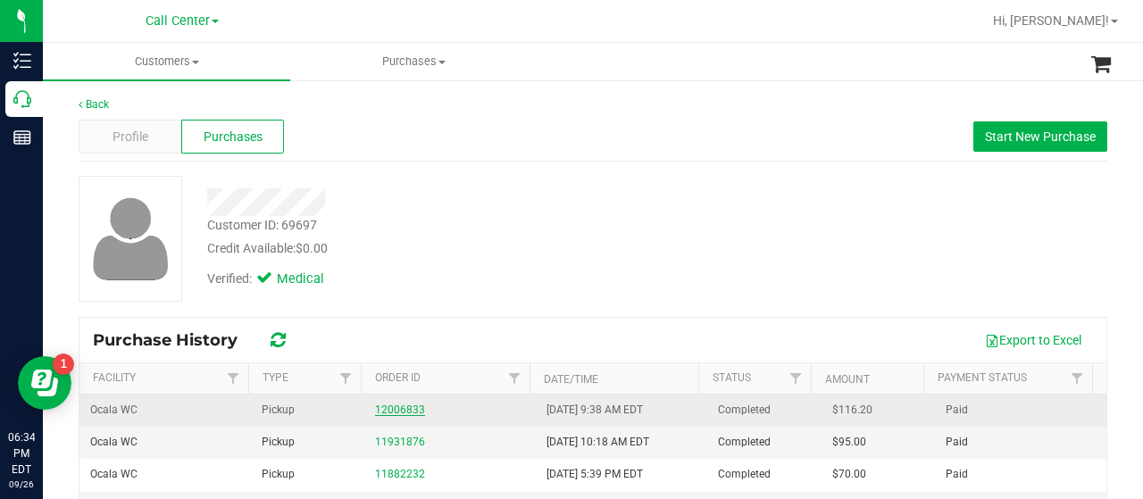
click at [378, 409] on link "12006833" at bounding box center [400, 410] width 50 height 13
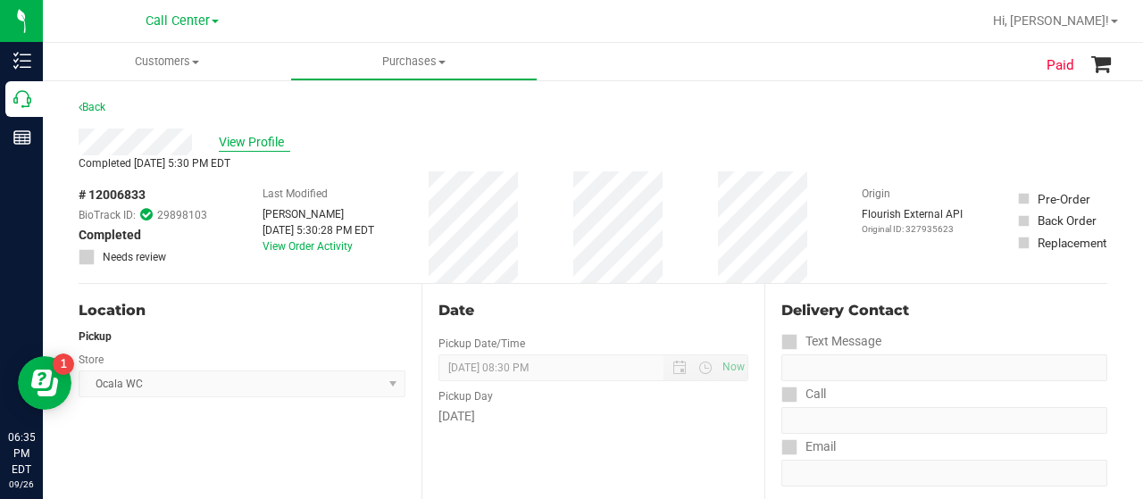
click at [268, 138] on span "View Profile" at bounding box center [254, 142] width 71 height 19
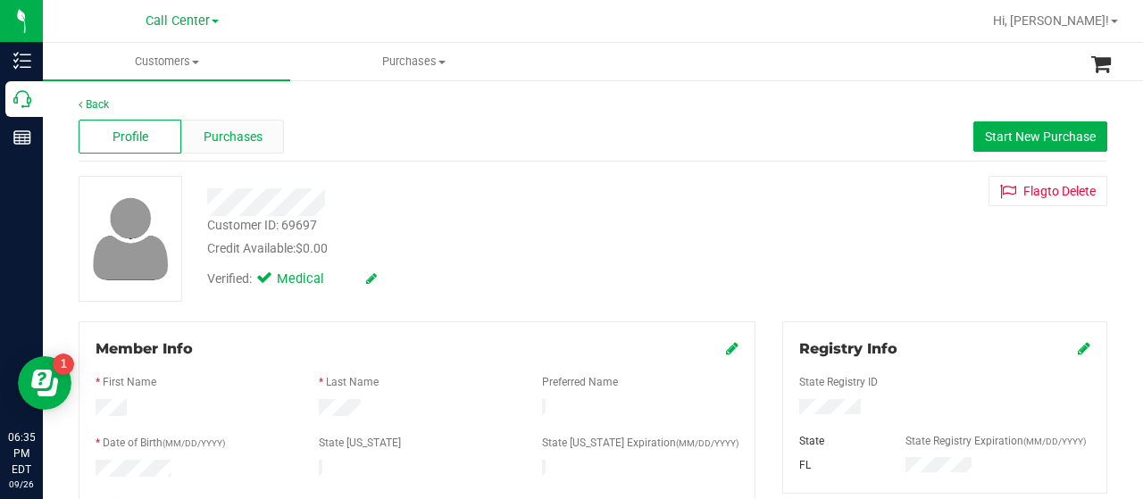
click at [242, 130] on span "Purchases" at bounding box center [233, 137] width 59 height 19
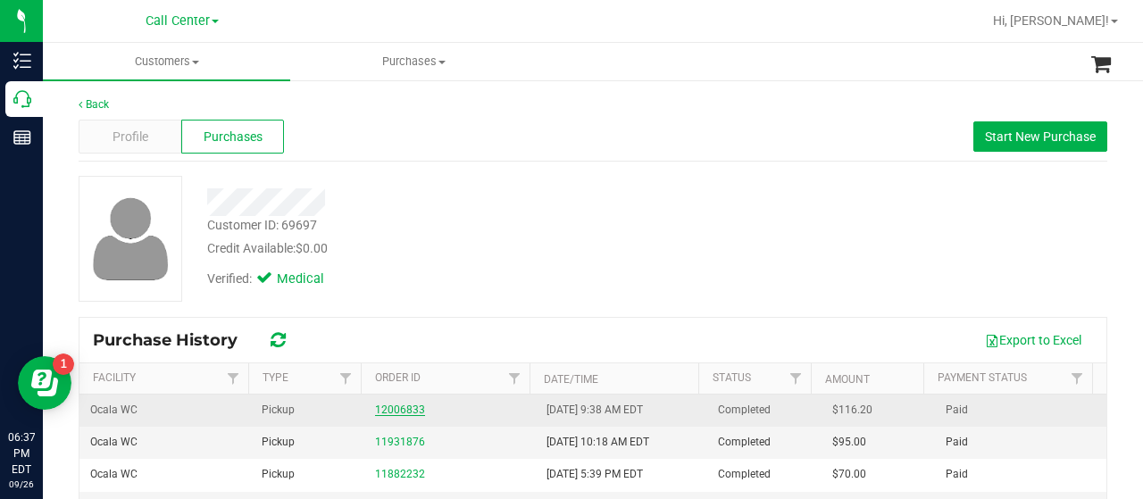
click at [402, 406] on link "12006833" at bounding box center [400, 410] width 50 height 13
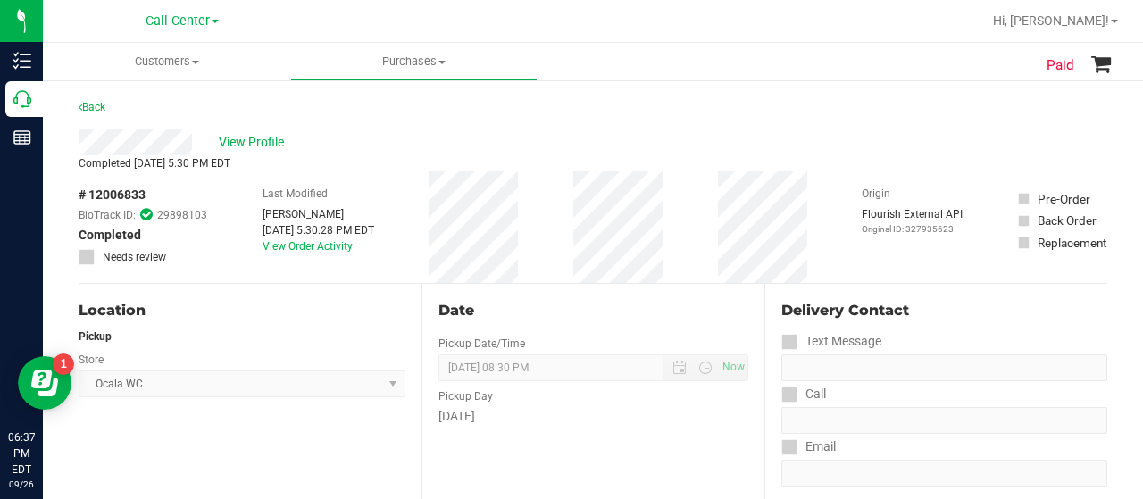
drag, startPoint x: 89, startPoint y: 197, endPoint x: 146, endPoint y: 200, distance: 56.3
click at [146, 200] on span "# 12006833" at bounding box center [112, 195] width 67 height 19
copy span "12006833"
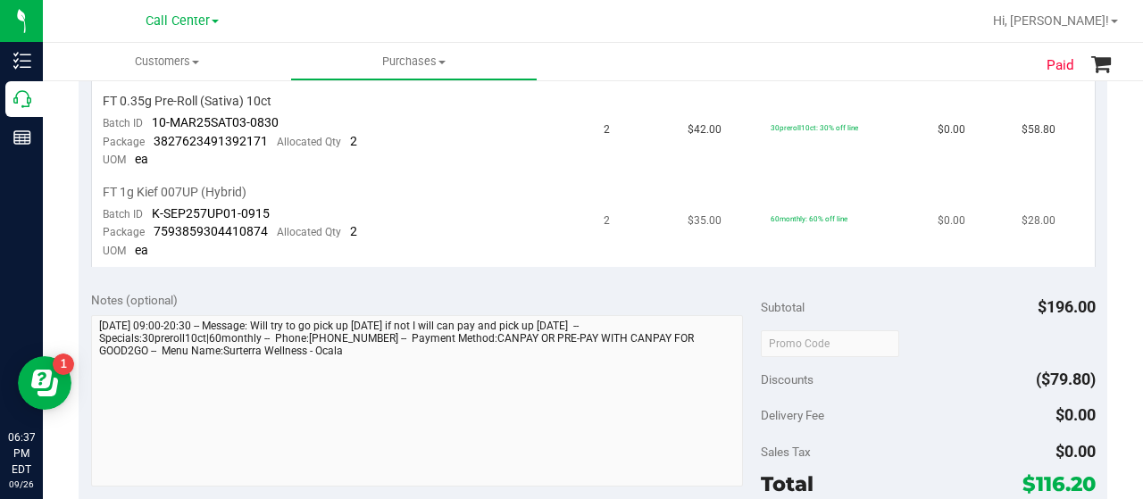
scroll to position [536, 0]
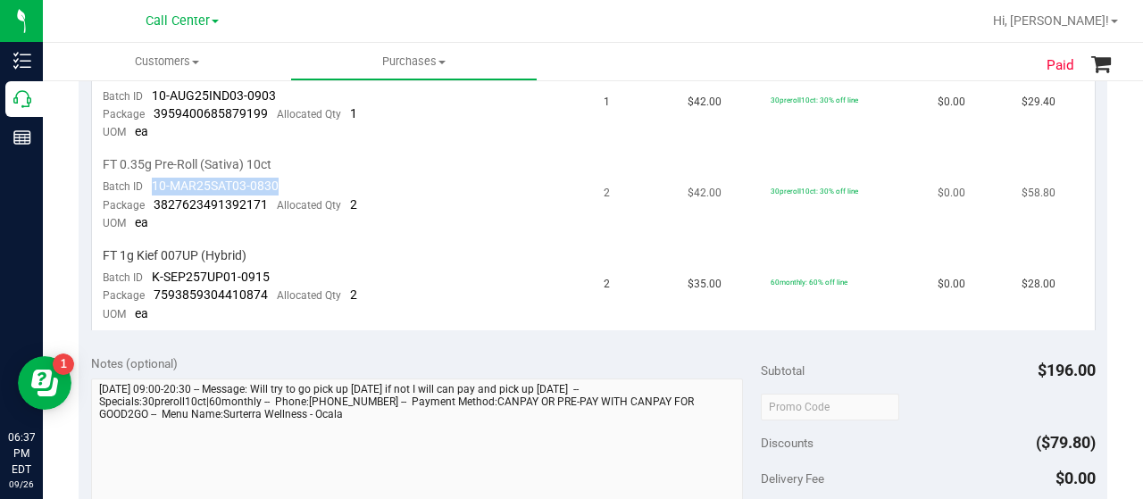
drag, startPoint x: 159, startPoint y: 185, endPoint x: 275, endPoint y: 185, distance: 116.1
click at [275, 185] on div "Batch ID 10-MAR25SAT03-0830" at bounding box center [191, 187] width 176 height 18
copy span "10-MAR25SAT03-0830"
drag, startPoint x: 101, startPoint y: 162, endPoint x: 263, endPoint y: 158, distance: 162.6
click at [272, 158] on td "FT 0.35g Pre-Roll (Sativa) 10ct Batch ID 10-MAR25SAT03-0830 Package 38276234913…" at bounding box center [343, 194] width 502 height 91
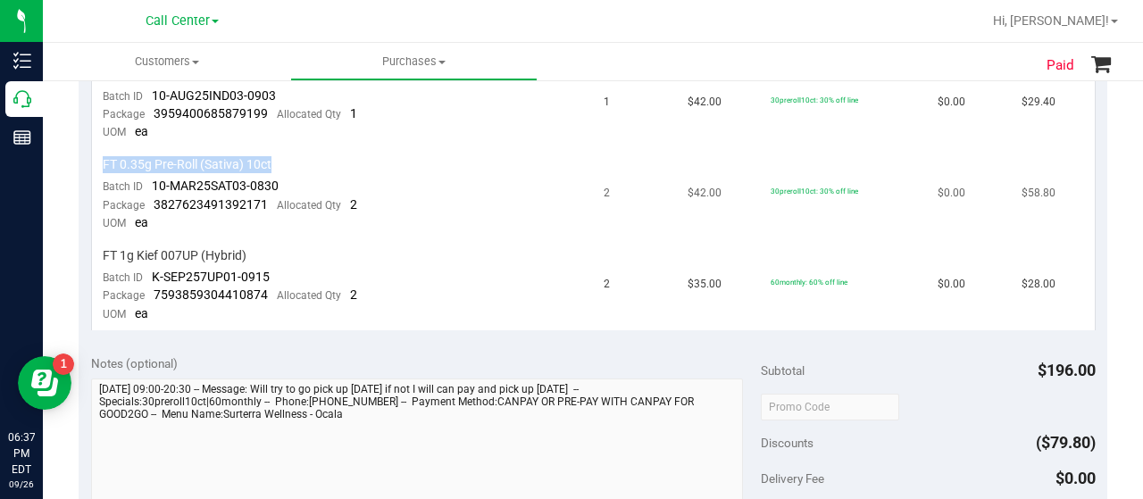
copy span "FT 0.35g Pre-Roll (Sativa) 10ct"
drag, startPoint x: 154, startPoint y: 203, endPoint x: 266, endPoint y: 206, distance: 112.6
click at [266, 206] on div "Package 3827623491392171 Allocated Qty 2" at bounding box center [230, 205] width 255 height 18
copy span "3827623491392171"
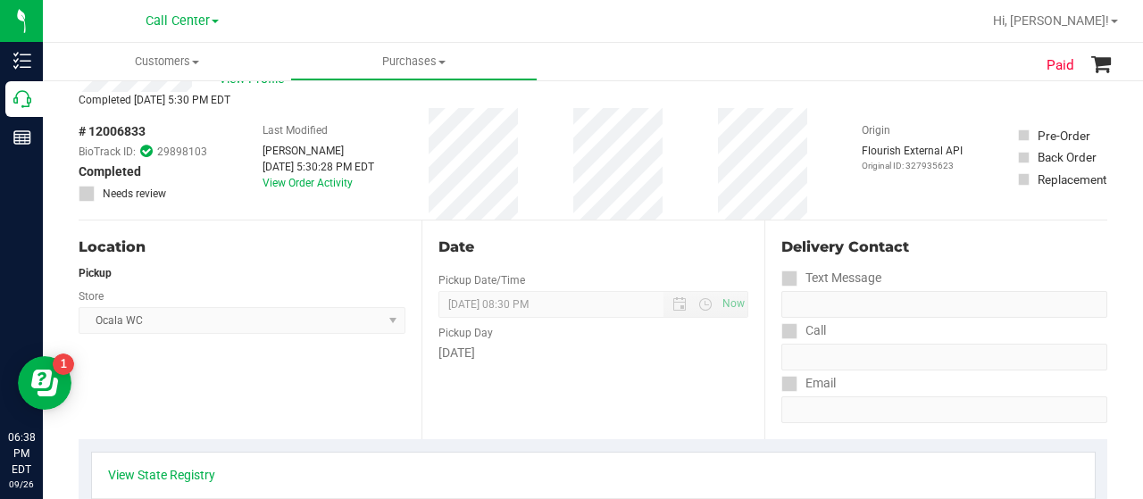
scroll to position [0, 0]
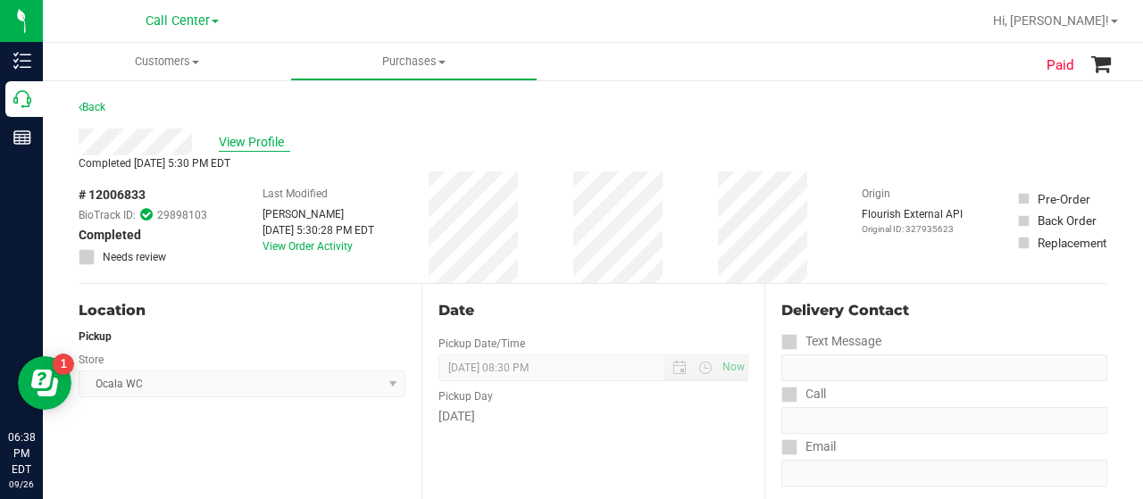
click at [287, 146] on span "View Profile" at bounding box center [254, 142] width 71 height 19
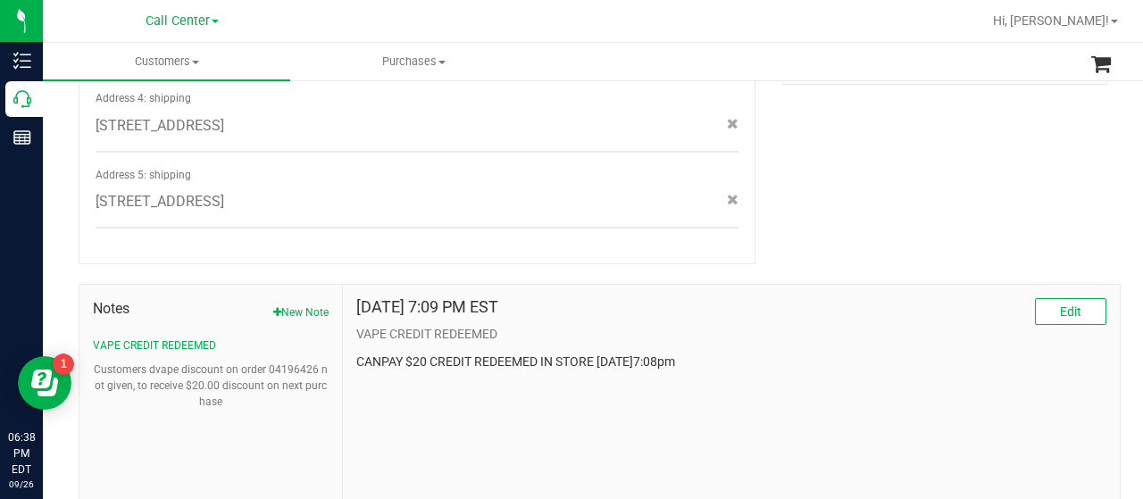
scroll to position [893, 0]
click at [298, 303] on button "New Note" at bounding box center [300, 311] width 55 height 16
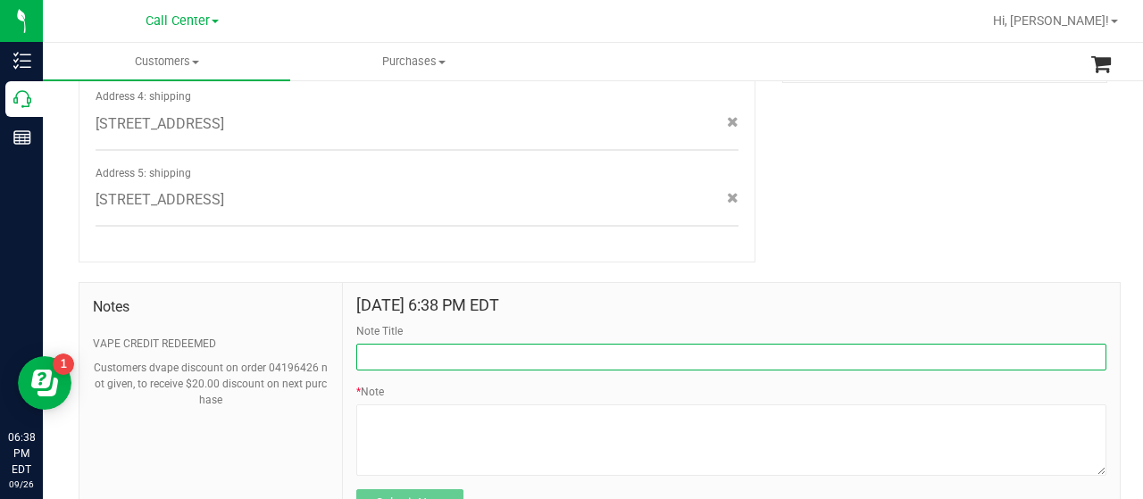
click at [422, 344] on input "Note Title" at bounding box center [731, 357] width 750 height 27
type input "I"
type input "1"
type input "product complaint"
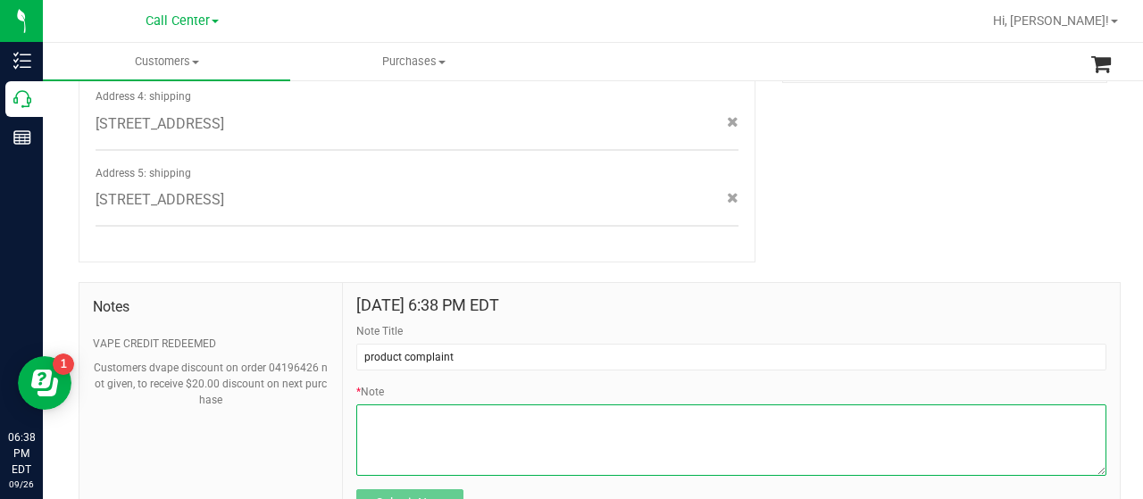
click at [416, 431] on textarea "* Note" at bounding box center [731, 440] width 750 height 71
paste textarea "Completed By: Melissa Moser Contact Reasons: feedback.complaint.product1 Order …"
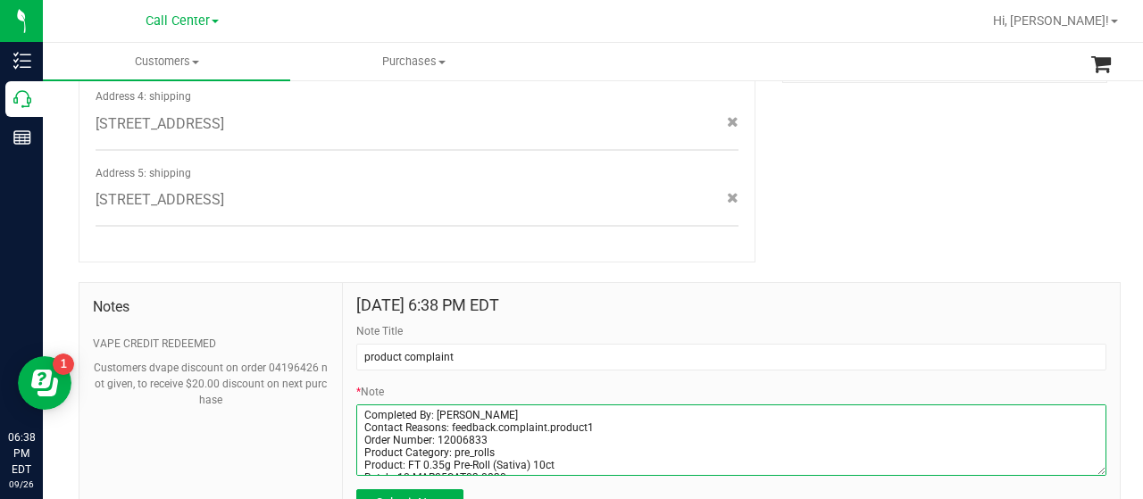
scroll to position [88, 0]
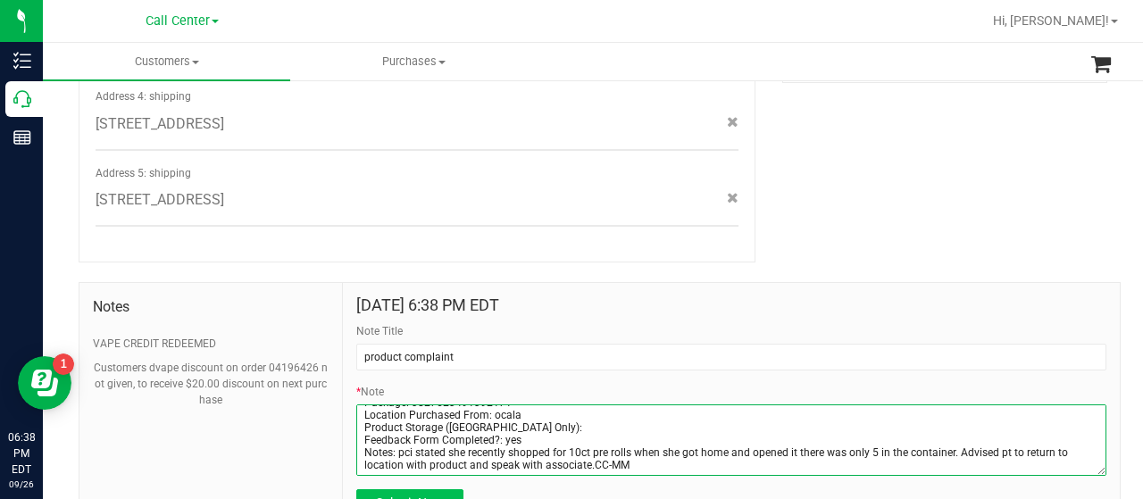
type textarea "Completed By: Melissa Moser Contact Reasons: feedback.complaint.product1 Order …"
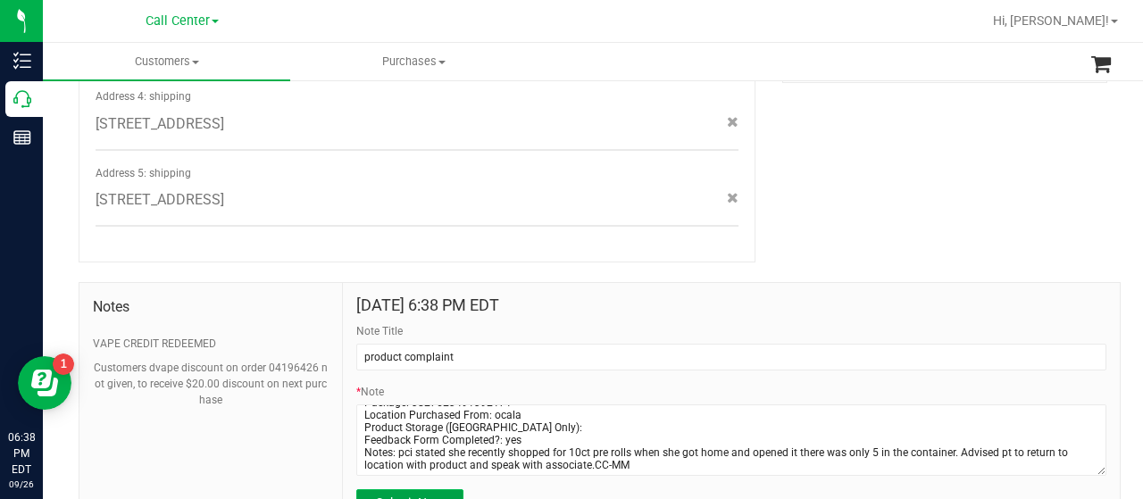
click at [430, 496] on span "Submit Note" at bounding box center [410, 503] width 69 height 14
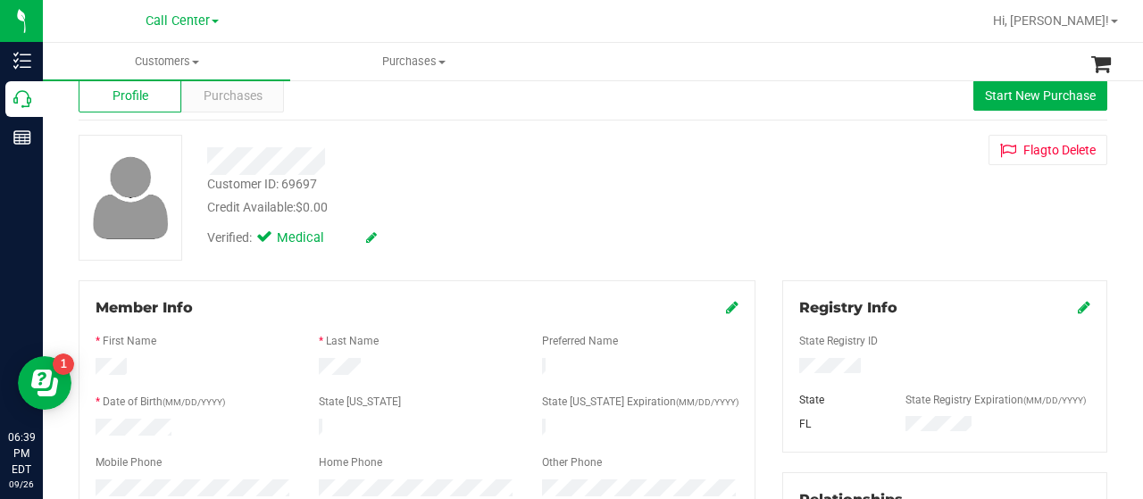
scroll to position [0, 0]
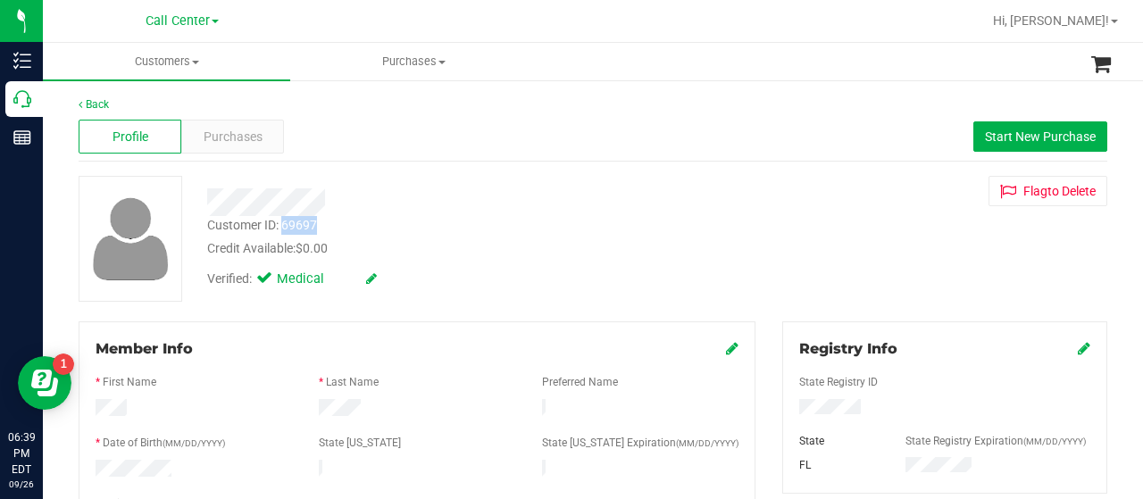
drag, startPoint x: 281, startPoint y: 227, endPoint x: 317, endPoint y: 226, distance: 35.7
click at [317, 226] on div "Customer ID: 69697" at bounding box center [262, 225] width 110 height 19
copy div "69697"
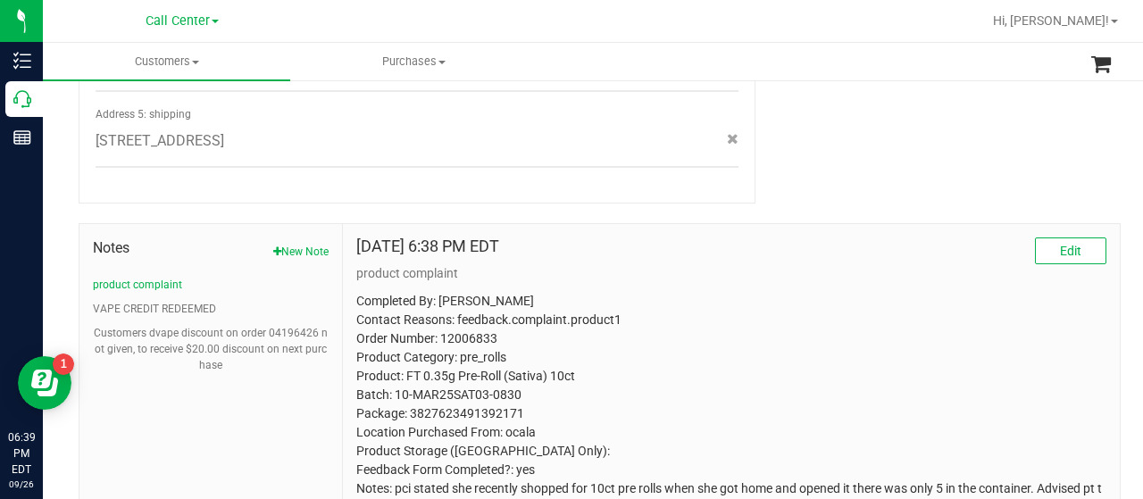
scroll to position [982, 0]
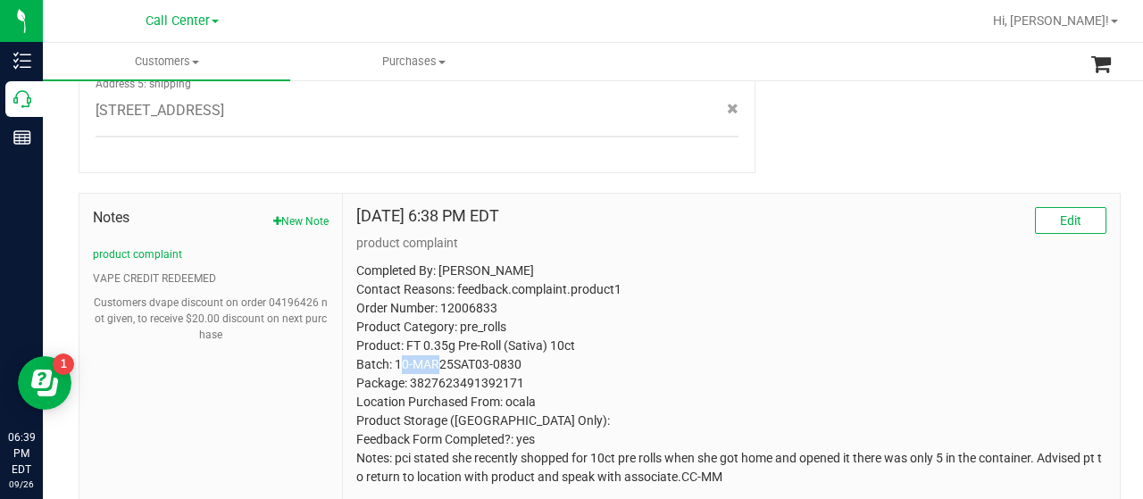
drag, startPoint x: 395, startPoint y: 344, endPoint x: 439, endPoint y: 344, distance: 43.8
click at [439, 344] on p "Completed By: Melissa Moser Contact Reasons: feedback.complaint.product1 Order …" at bounding box center [731, 374] width 750 height 225
click at [451, 347] on p "Completed By: Melissa Moser Contact Reasons: feedback.complaint.product1 Order …" at bounding box center [731, 374] width 750 height 225
drag, startPoint x: 392, startPoint y: 347, endPoint x: 516, endPoint y: 348, distance: 124.2
click at [516, 348] on p "Completed By: Melissa Moser Contact Reasons: feedback.complaint.product1 Order …" at bounding box center [731, 374] width 750 height 225
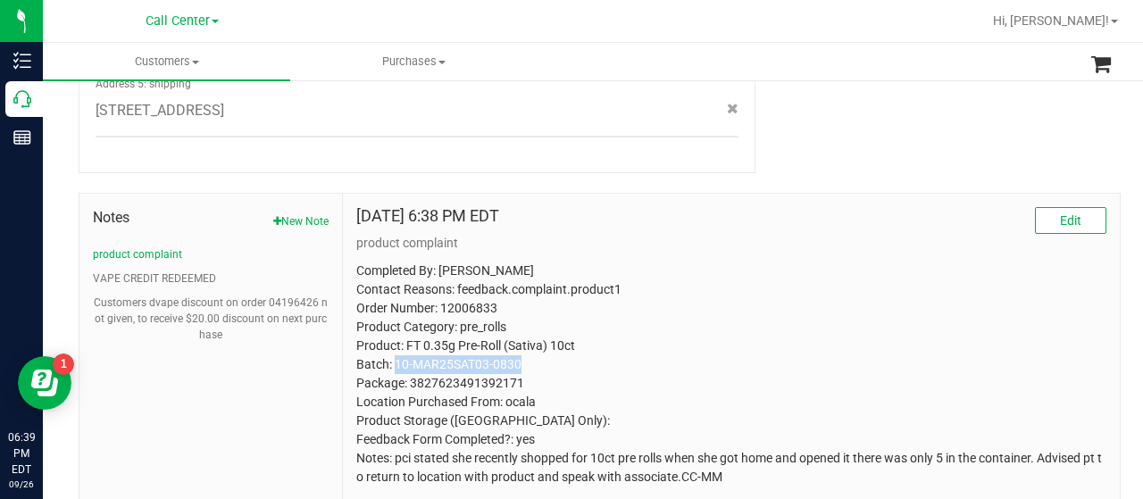
copy p "10-MAR25SAT03-0830"
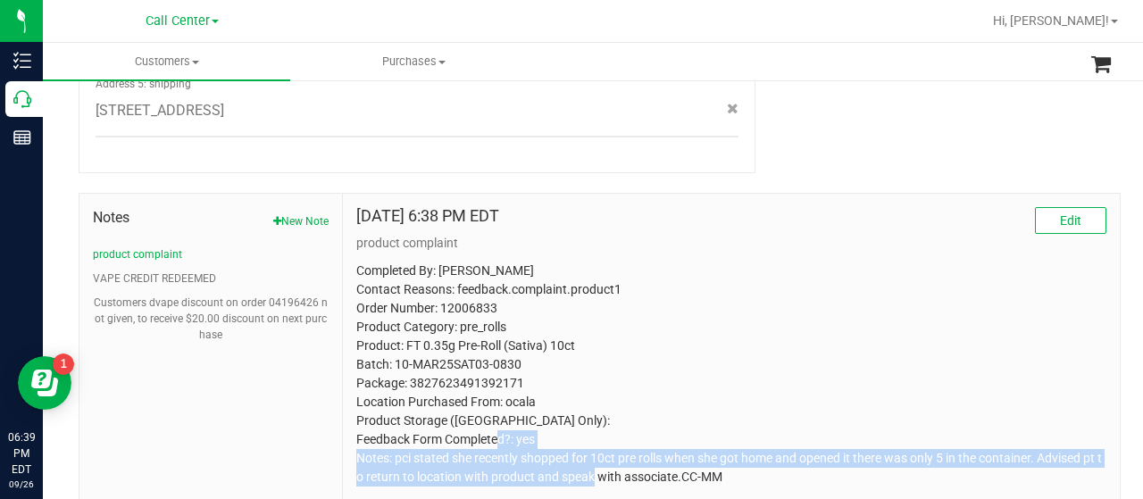
drag, startPoint x: 393, startPoint y: 440, endPoint x: 691, endPoint y: 464, distance: 299.2
click at [691, 464] on p "Completed By: Melissa Moser Contact Reasons: feedback.complaint.product1 Order …" at bounding box center [731, 374] width 750 height 225
copy p "pci stated she recently shopped for 10ct pre rolls when she got home and opened…"
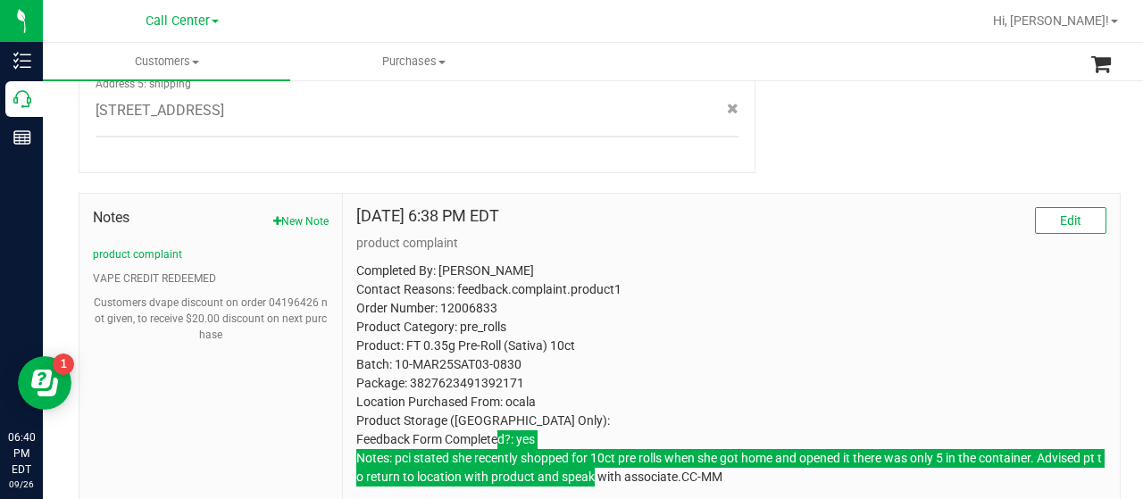
scroll to position [1021, 0]
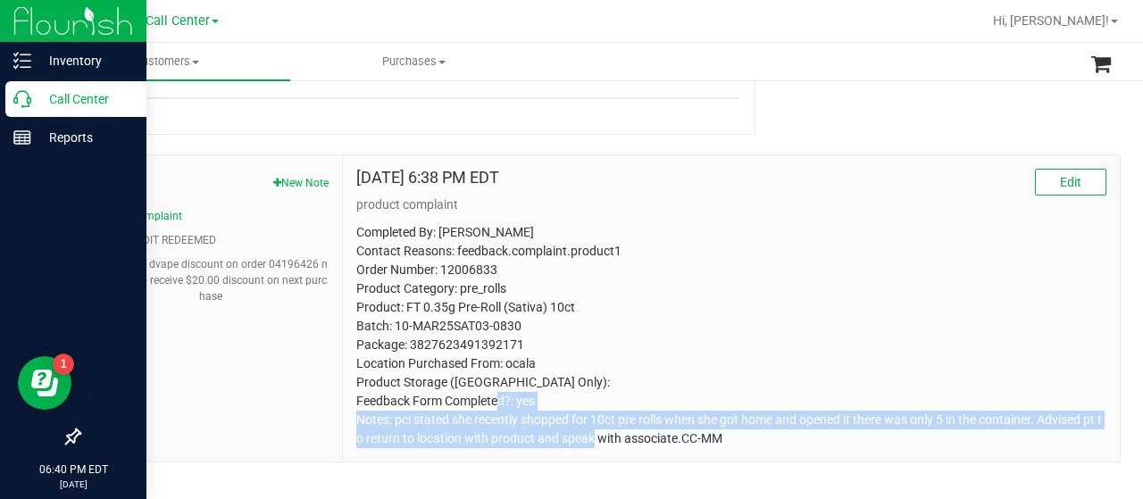
click at [39, 94] on p "Call Center" at bounding box center [84, 98] width 107 height 21
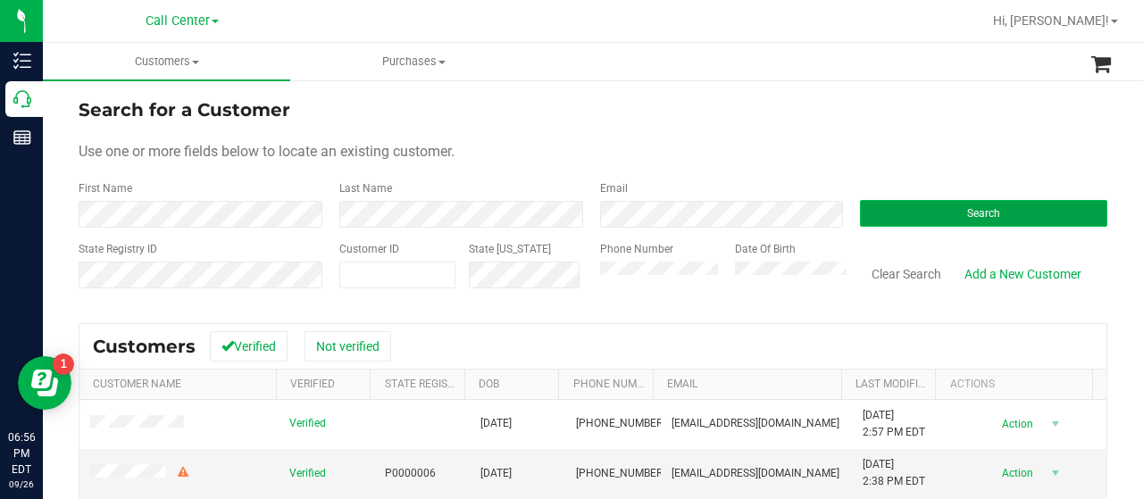
click at [893, 215] on button "Search" at bounding box center [983, 213] width 247 height 27
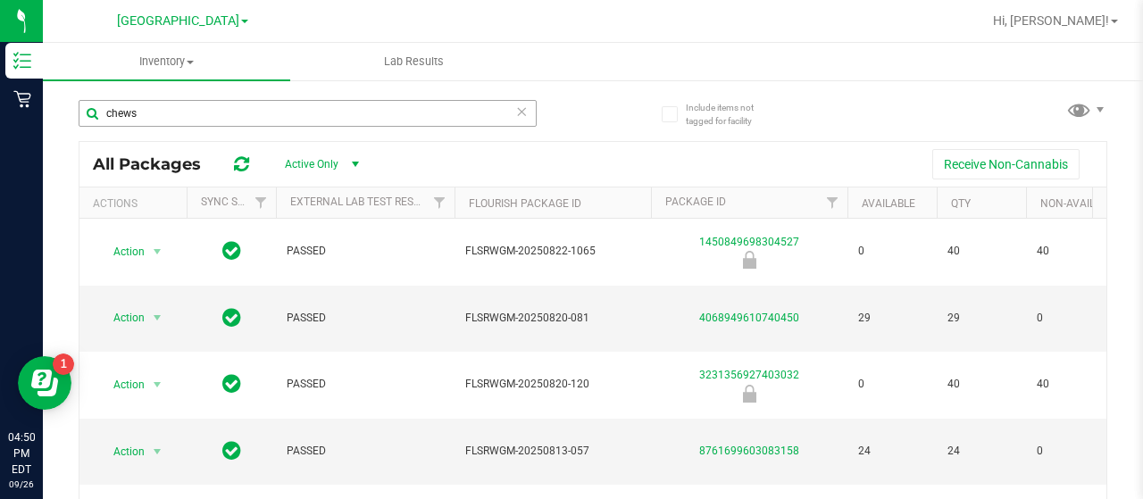
click at [207, 129] on div "chews" at bounding box center [308, 120] width 458 height 41
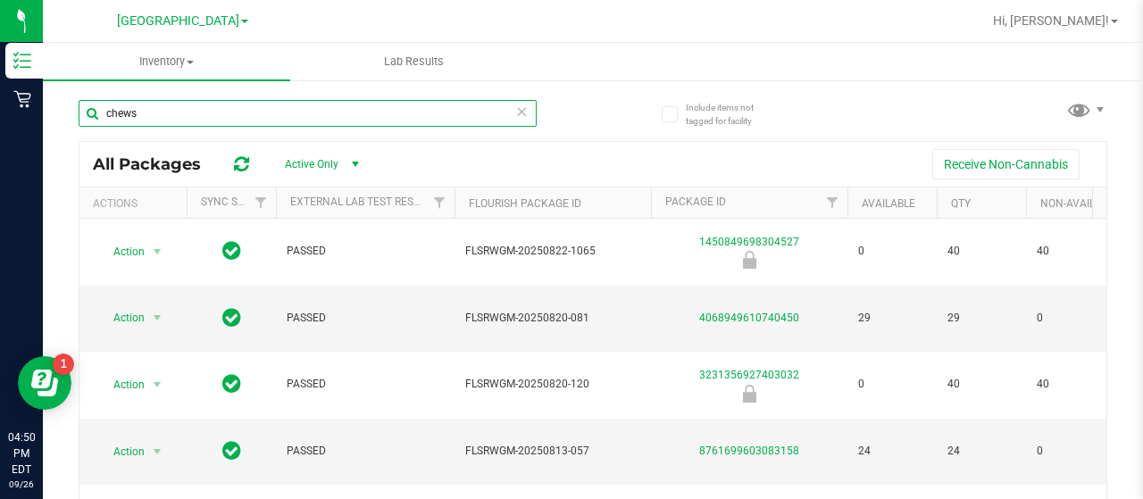
click at [204, 121] on input "chews" at bounding box center [308, 113] width 458 height 27
type input "c"
type input "chews"
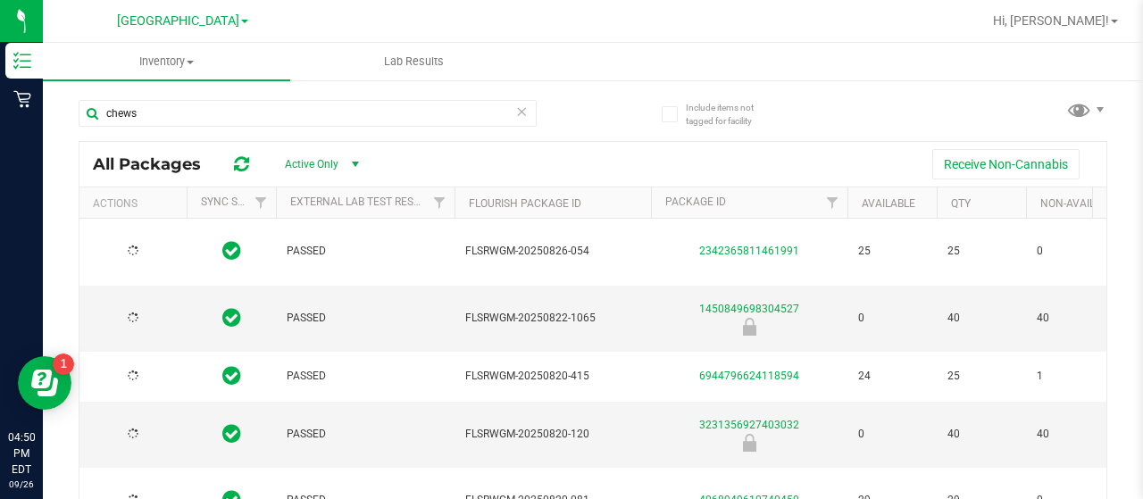
type input "2026-03-01"
type input "2026-08-04"
type input "2026-02-23"
type input "2026-08-12"
type input "[DATE]"
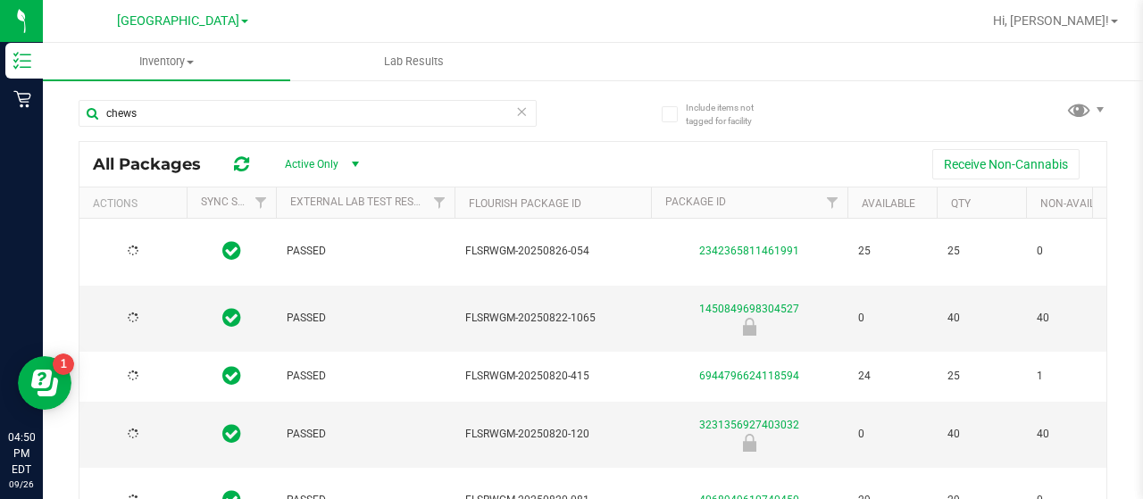
type input "2026-02-17"
type input "2026-02-10"
type input "2026-08-06"
type input "[DATE]"
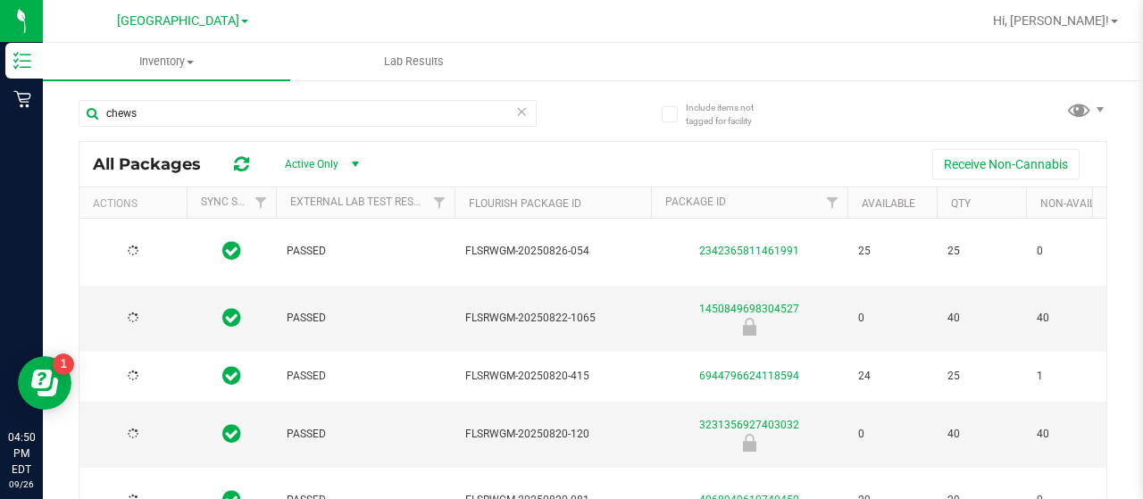
type input "[DATE]"
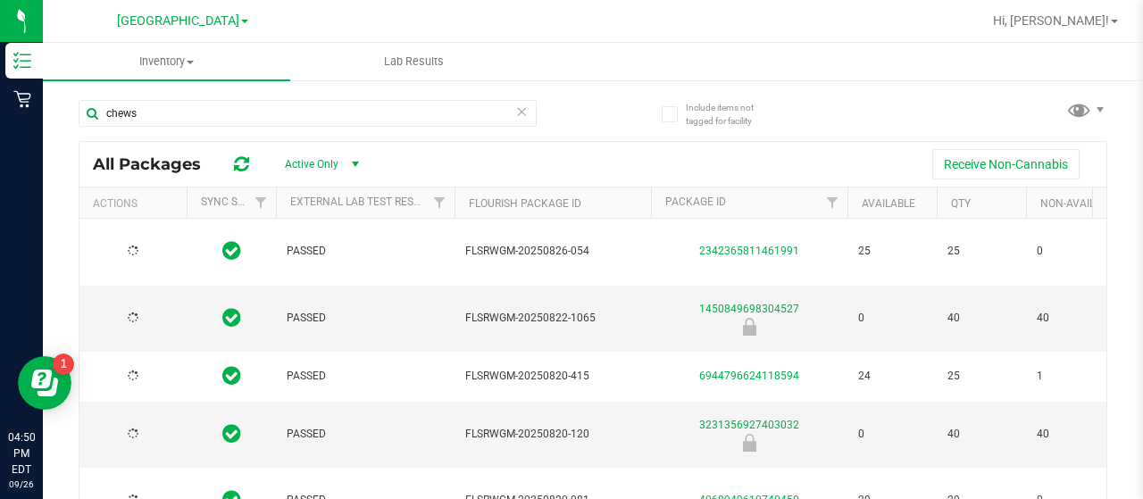
type input "[DATE]"
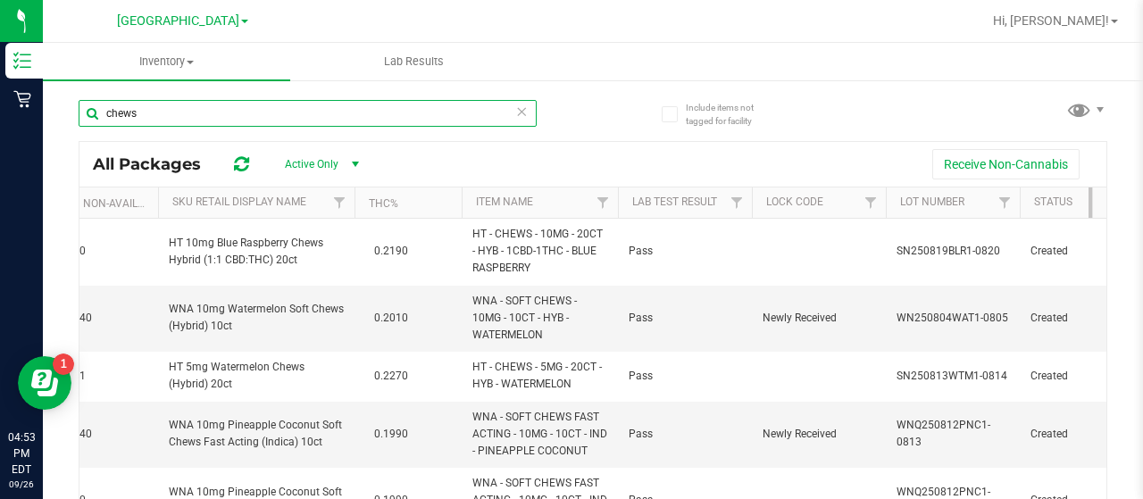
drag, startPoint x: 162, startPoint y: 119, endPoint x: 67, endPoint y: 113, distance: 94.8
click at [73, 113] on div "Include items not tagged for facility chews All Packages Active Only Active Onl…" at bounding box center [593, 351] width 1100 height 545
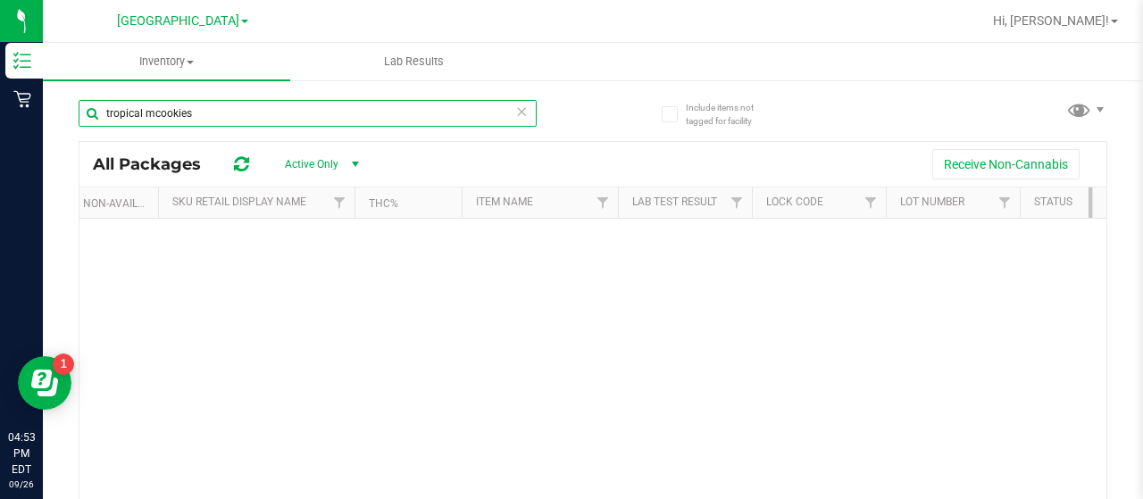
click at [149, 120] on input "tropical mcookies" at bounding box center [308, 113] width 458 height 27
type input "tropical cookies"
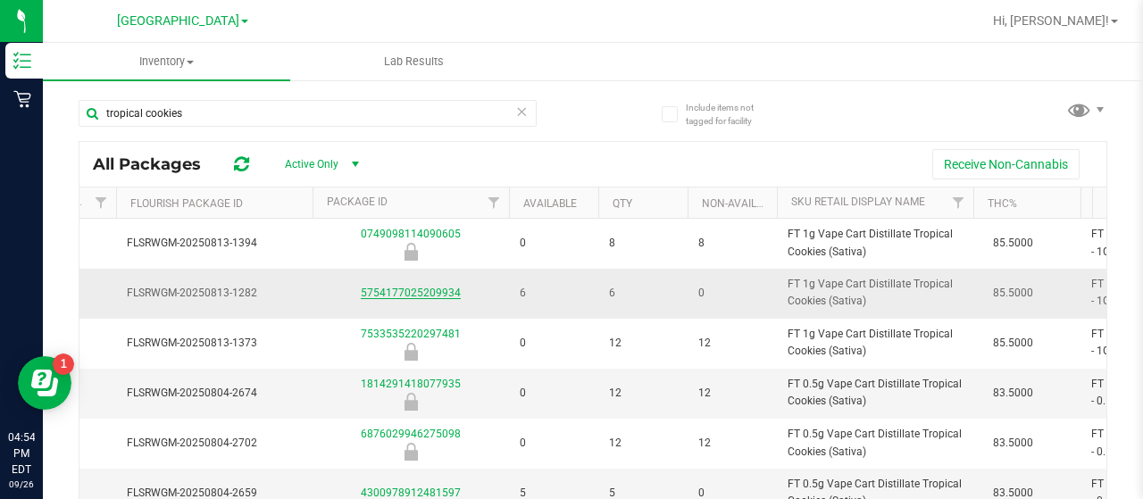
click at [438, 287] on link "5754177025209934" at bounding box center [411, 293] width 100 height 13
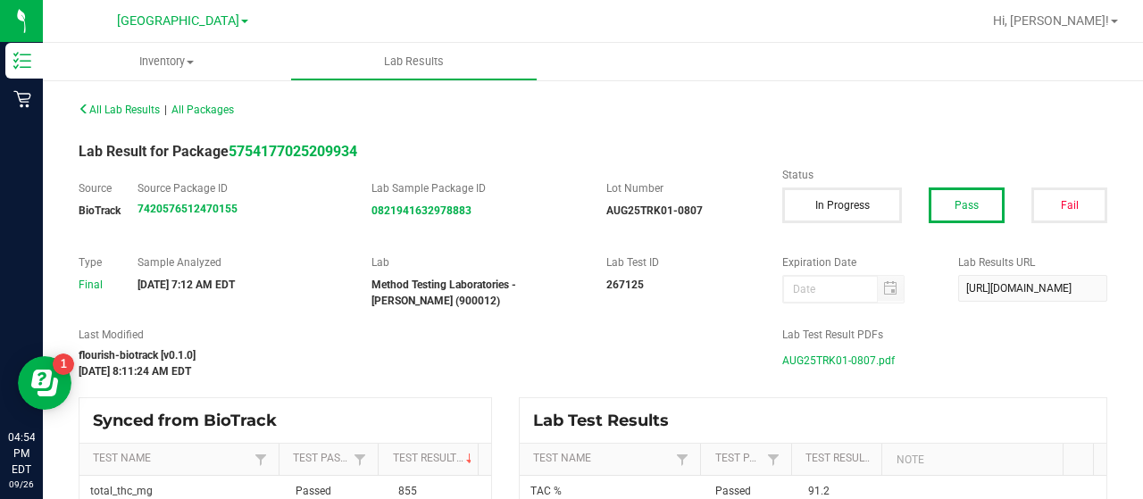
click at [863, 361] on span "AUG25TRK01-0807.pdf" at bounding box center [838, 360] width 113 height 27
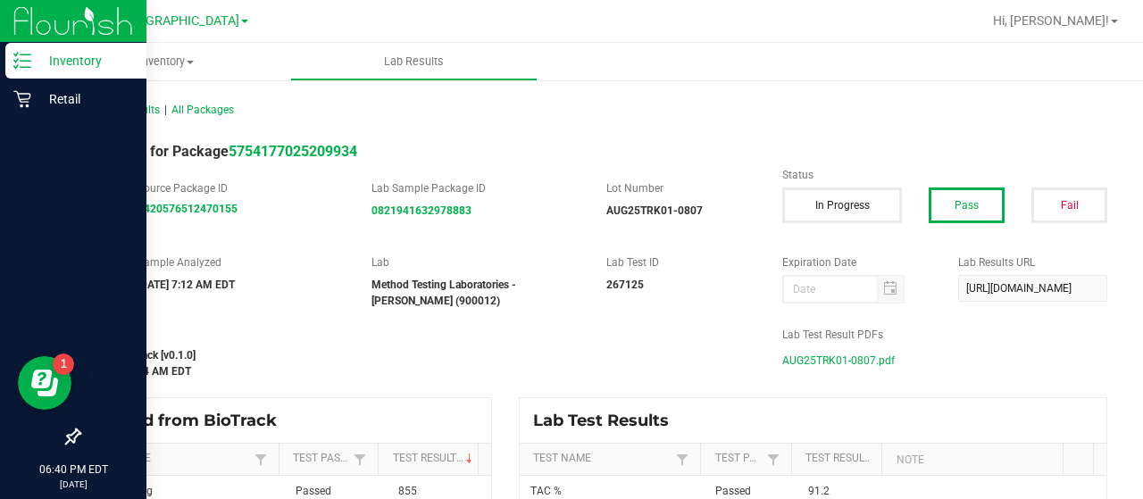
click at [25, 61] on line at bounding box center [26, 61] width 10 height 0
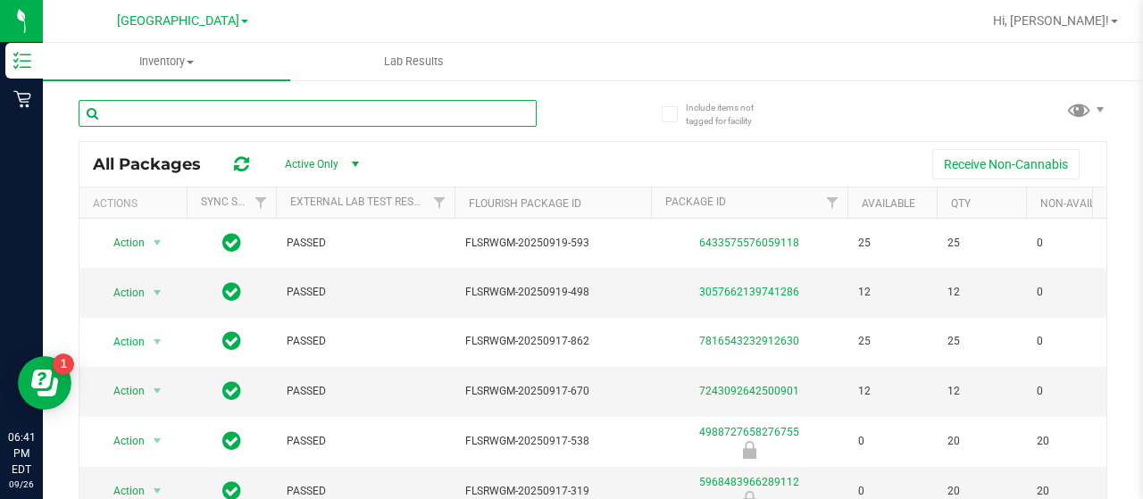
click at [260, 116] on input "text" at bounding box center [308, 113] width 458 height 27
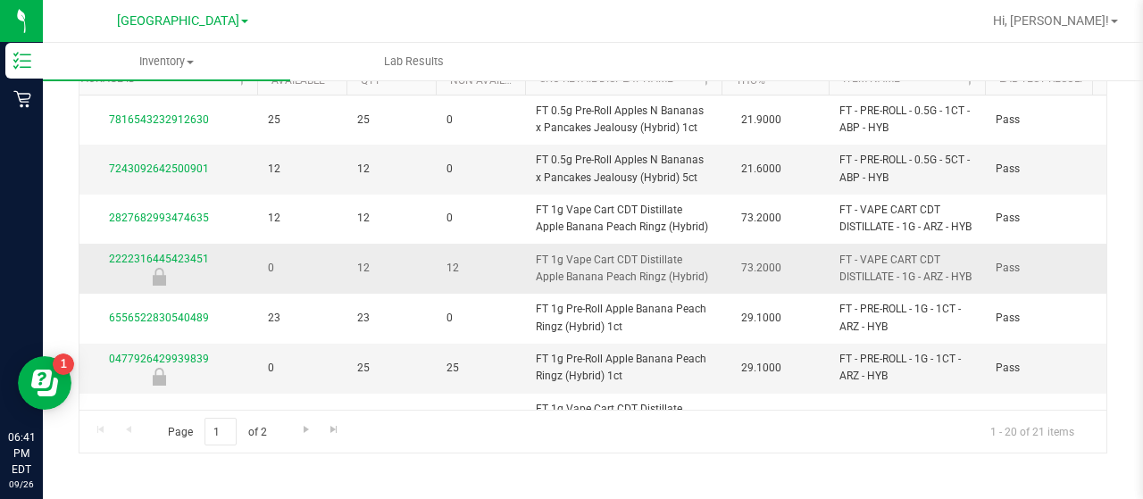
scroll to position [89, 590]
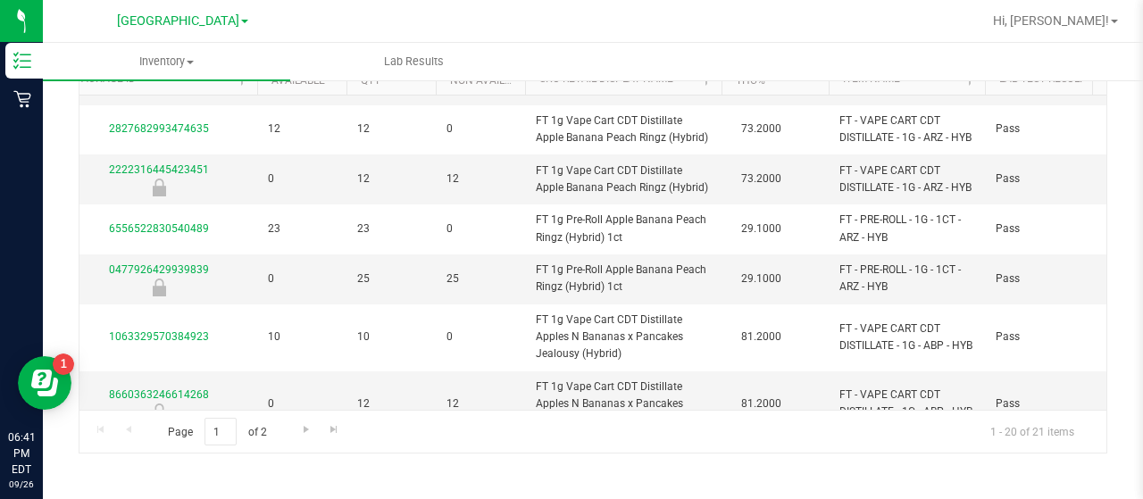
type input "apple"
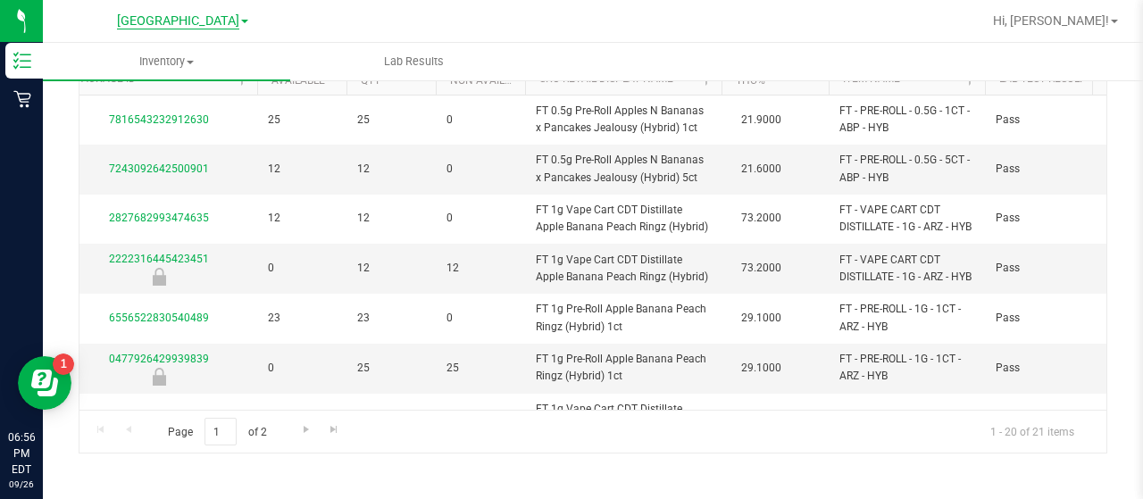
click at [161, 26] on span "[GEOGRAPHIC_DATA]" at bounding box center [178, 21] width 122 height 16
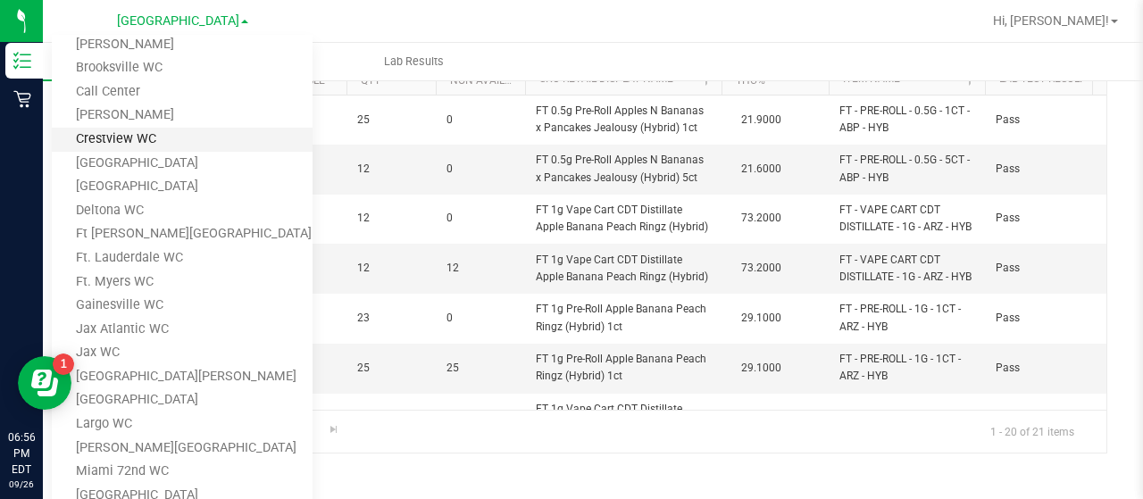
scroll to position [179, 0]
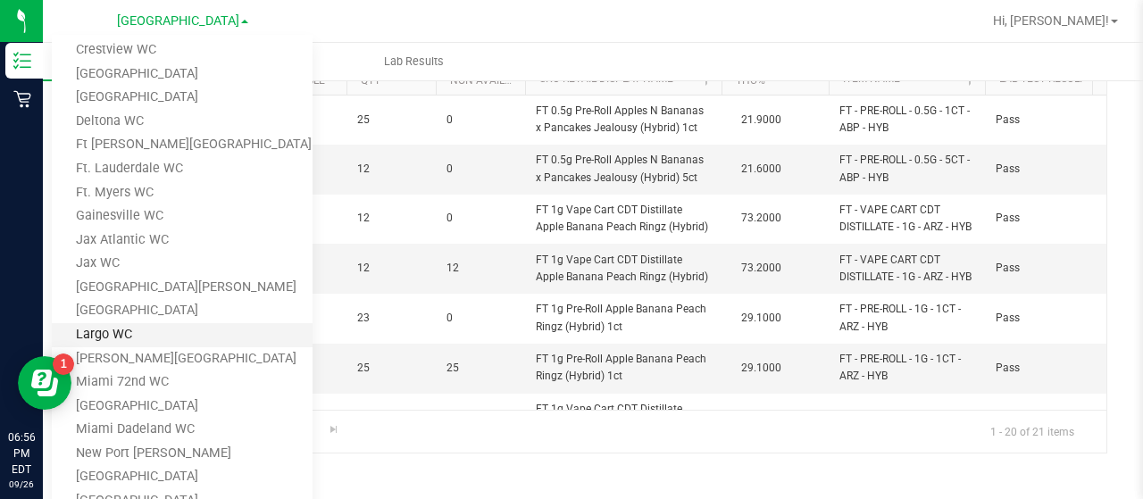
click at [117, 340] on link "Largo WC" at bounding box center [182, 335] width 261 height 24
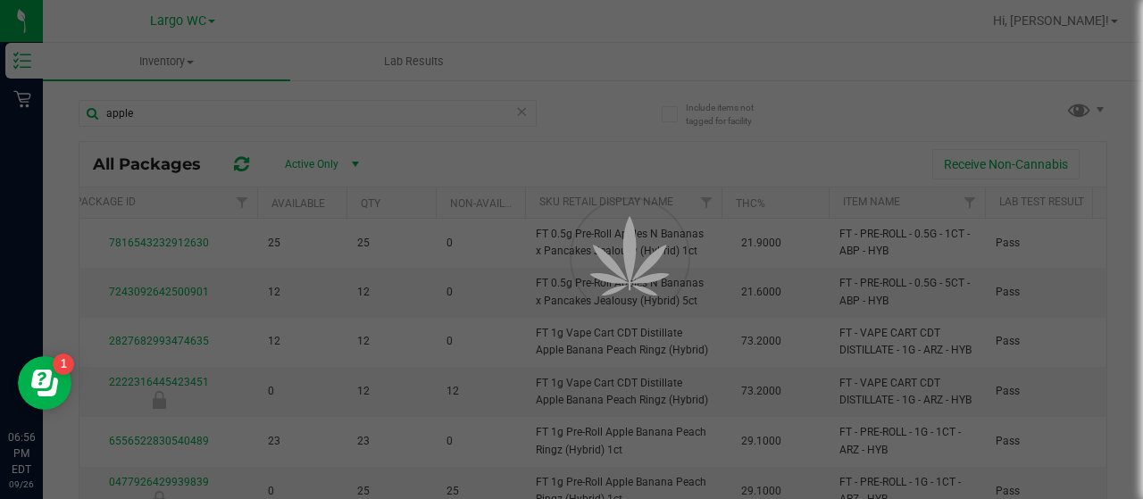
scroll to position [0, 0]
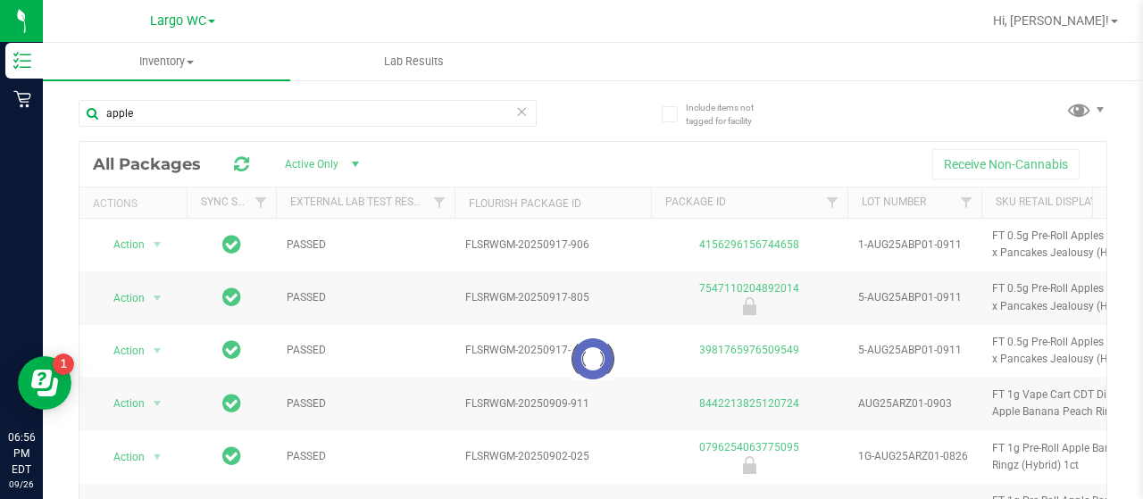
click at [518, 112] on icon at bounding box center [521, 110] width 13 height 21
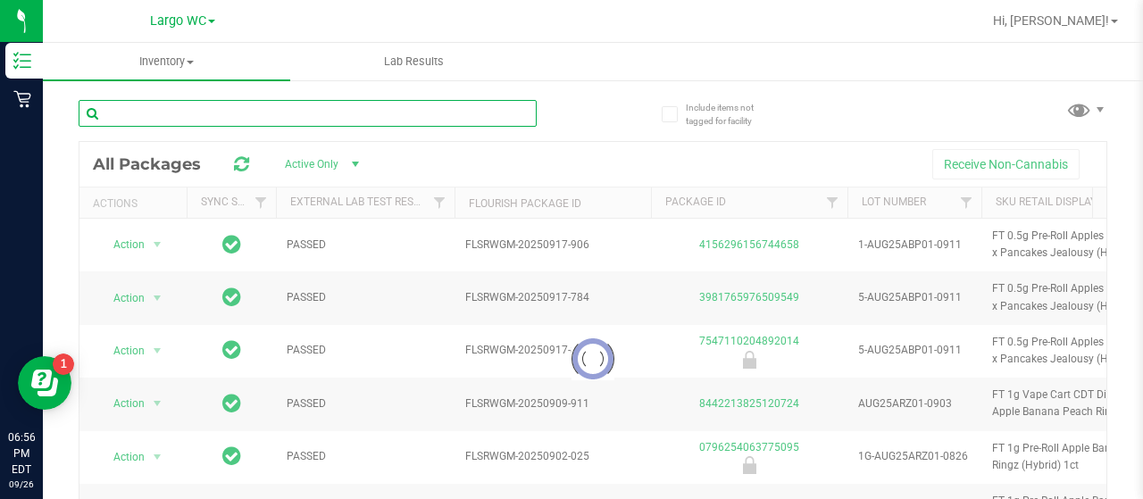
click at [459, 112] on input "text" at bounding box center [308, 113] width 458 height 27
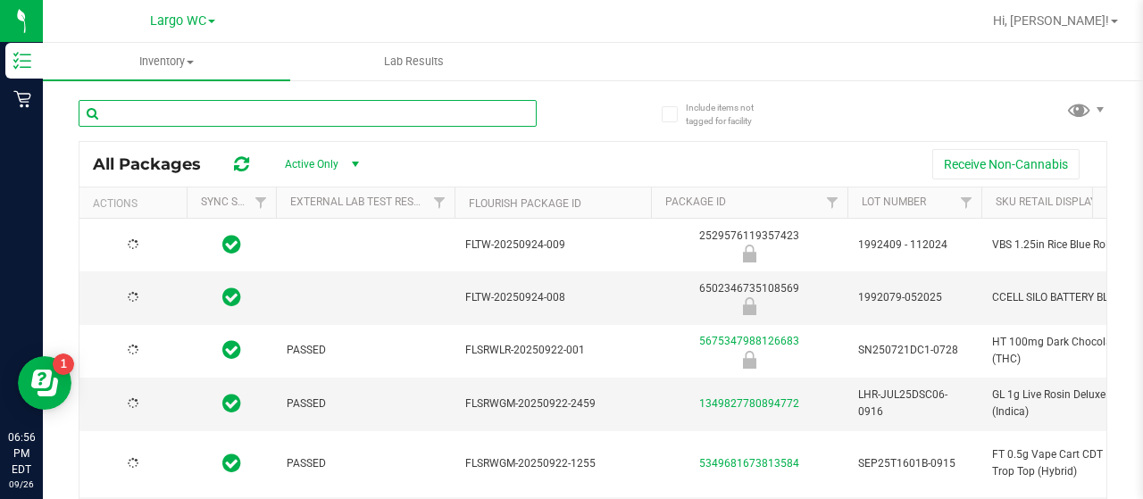
type input "2026-01-31"
click at [454, 111] on input "text" at bounding box center [308, 113] width 458 height 27
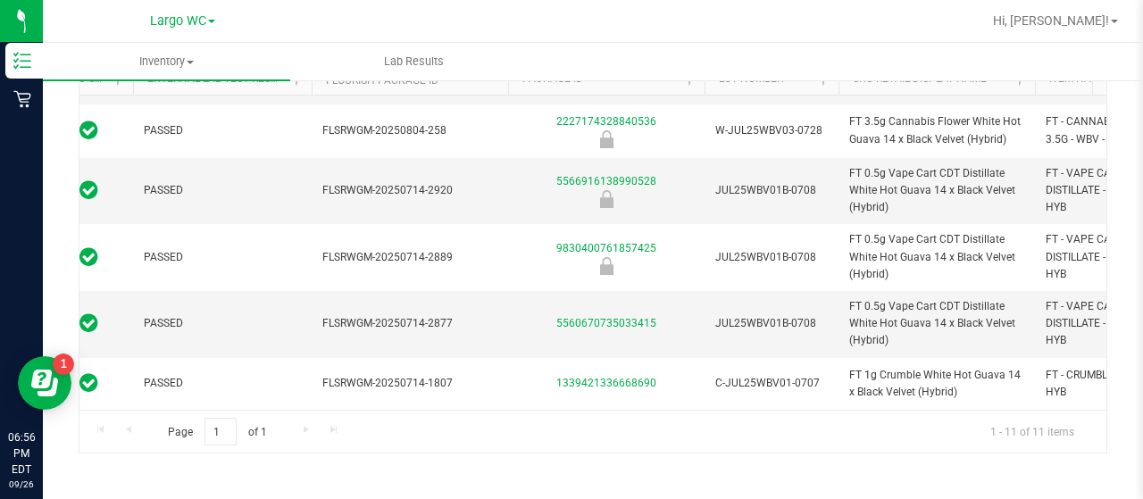
scroll to position [319, 16]
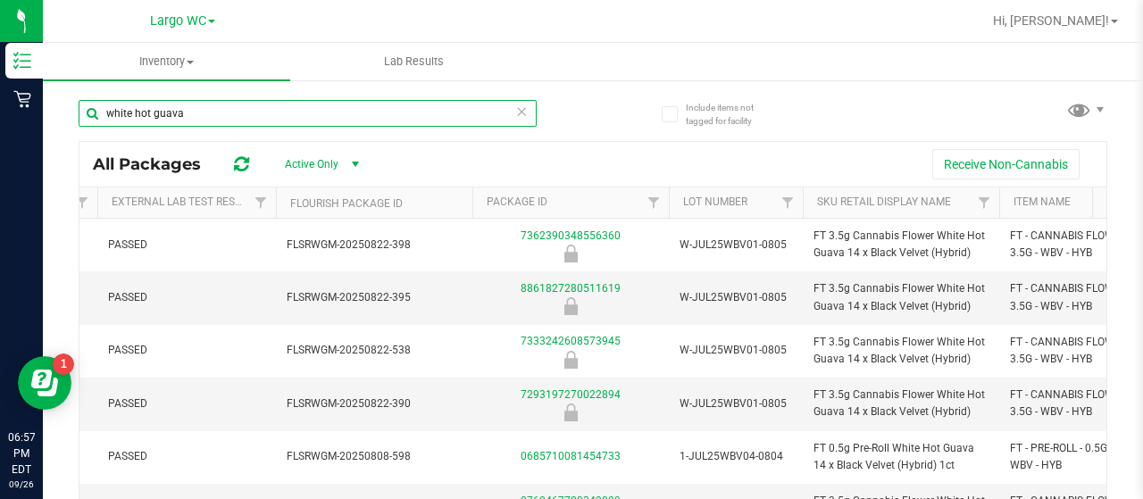
type input "white hot guava"
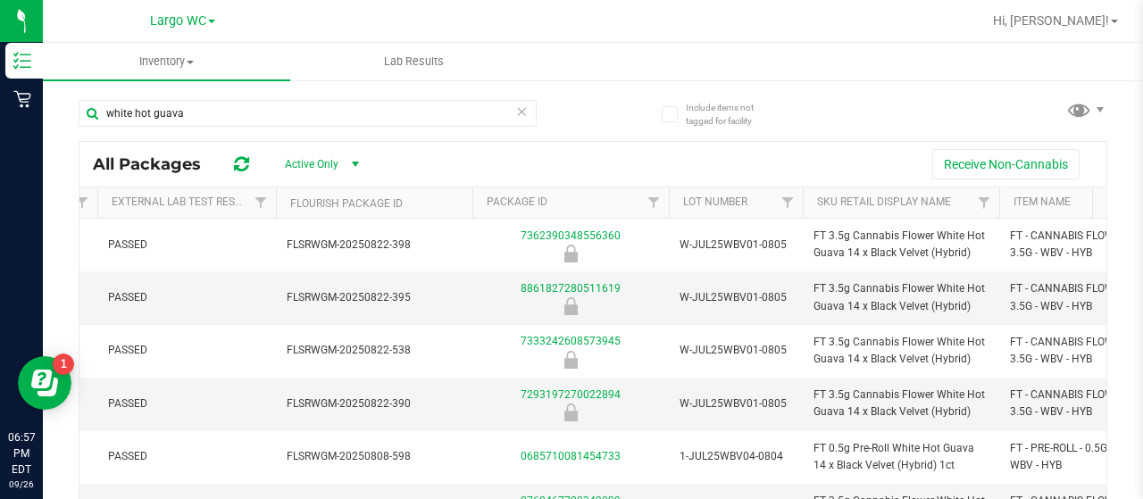
click at [515, 109] on icon at bounding box center [521, 110] width 13 height 21
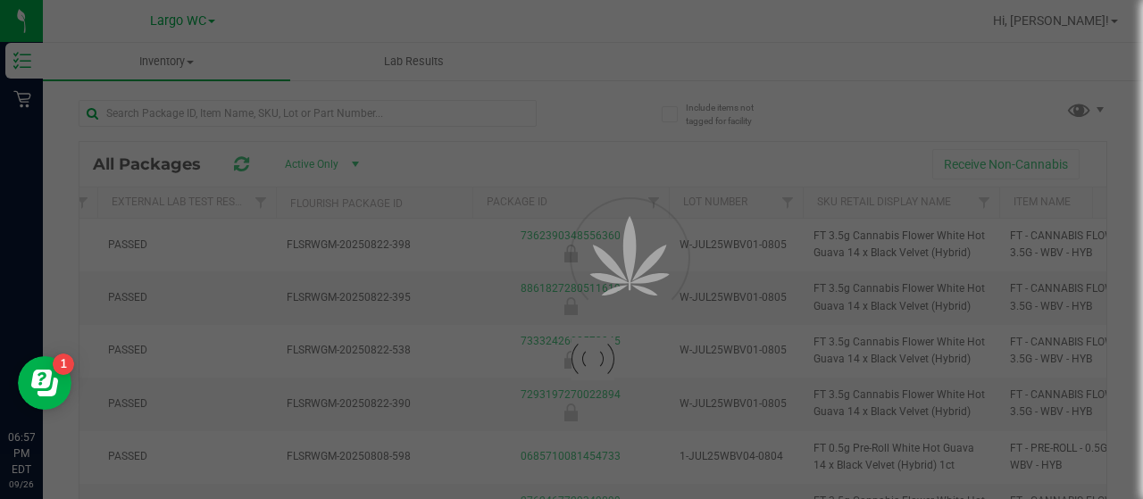
click at [479, 107] on div at bounding box center [571, 249] width 1143 height 499
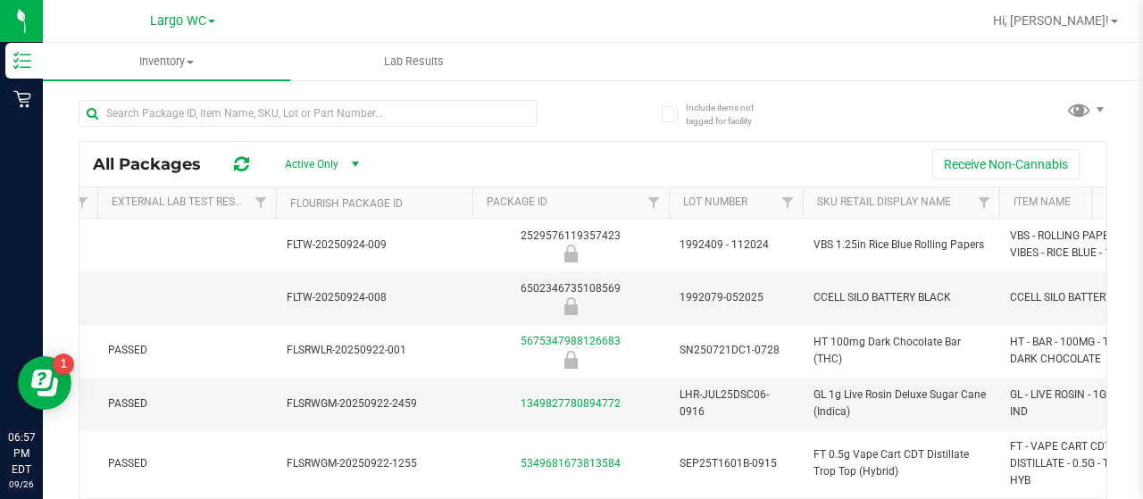
type input "2026-01-31"
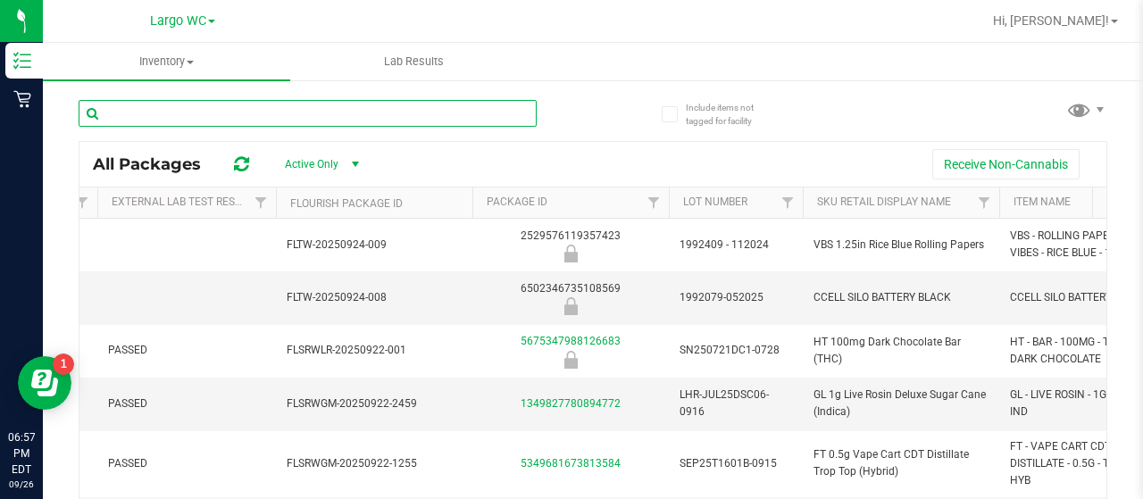
click at [479, 107] on input "text" at bounding box center [308, 113] width 458 height 27
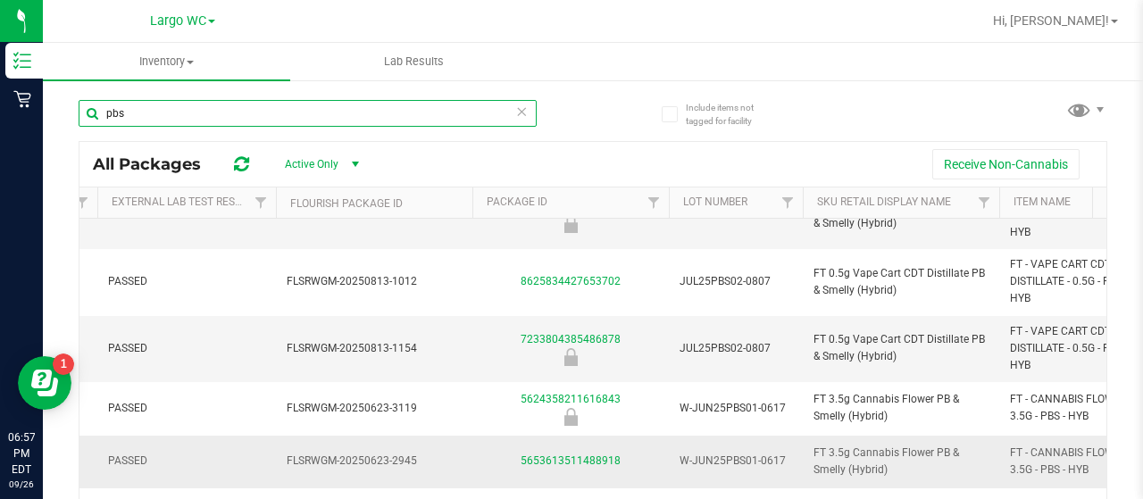
type input "pbs"
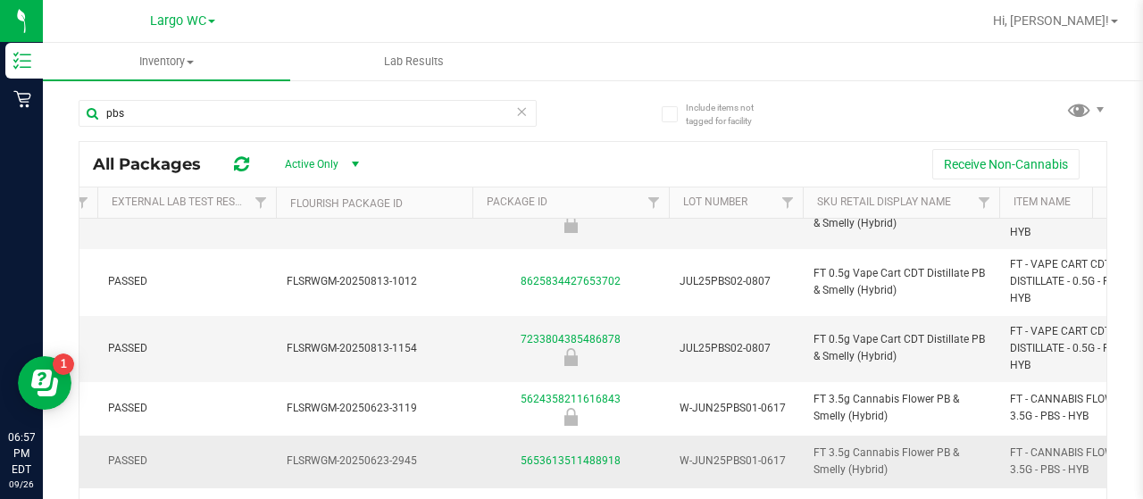
click at [554, 467] on div "5653613511488918" at bounding box center [571, 461] width 202 height 17
click at [548, 458] on link "5653613511488918" at bounding box center [571, 461] width 100 height 13
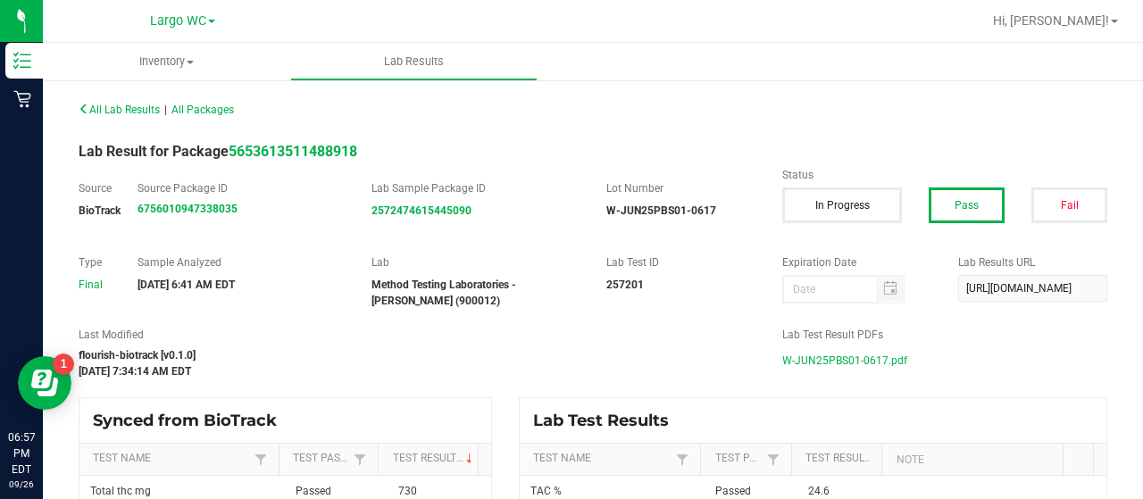
click at [829, 359] on span "W-JUN25PBS01-0617.pdf" at bounding box center [844, 360] width 125 height 27
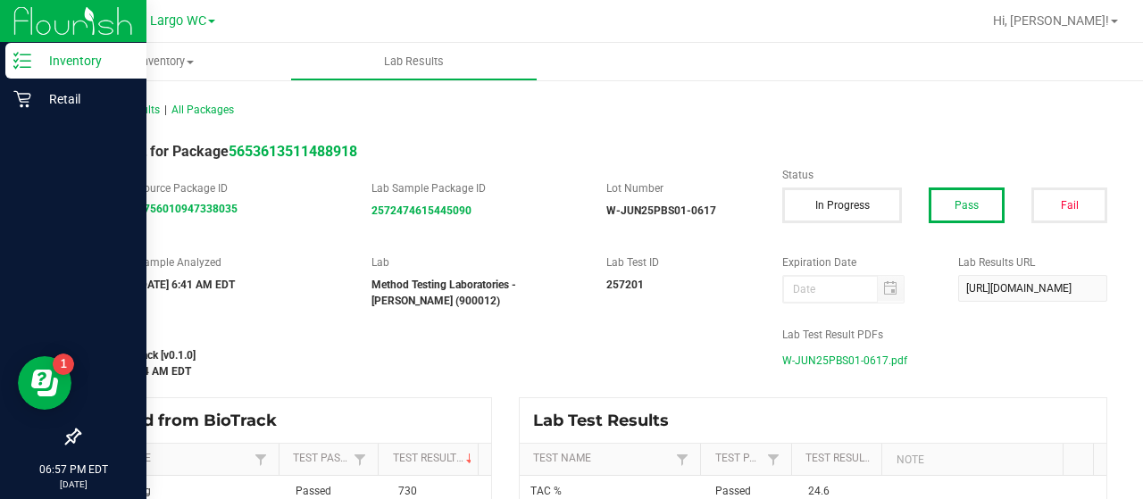
click at [24, 54] on line at bounding box center [26, 54] width 10 height 0
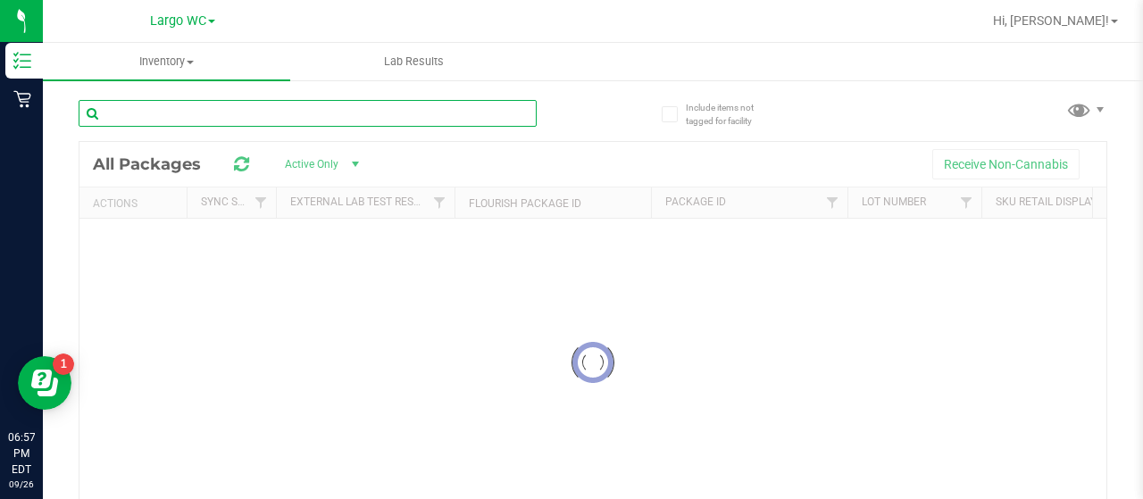
click at [173, 111] on div "Inventory All packages All inventory Waste log Lab Results Include items not ta…" at bounding box center [593, 271] width 1100 height 456
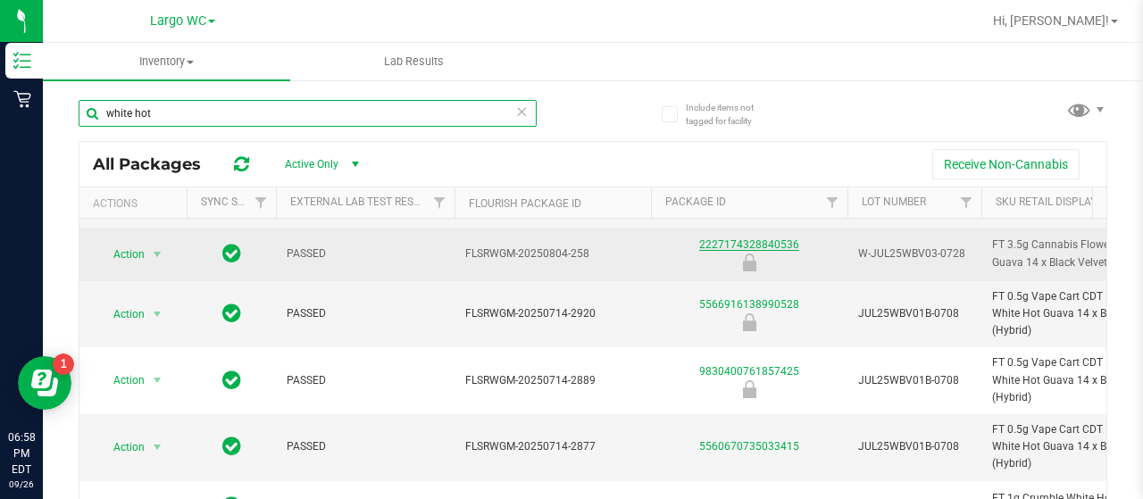
type input "white hot"
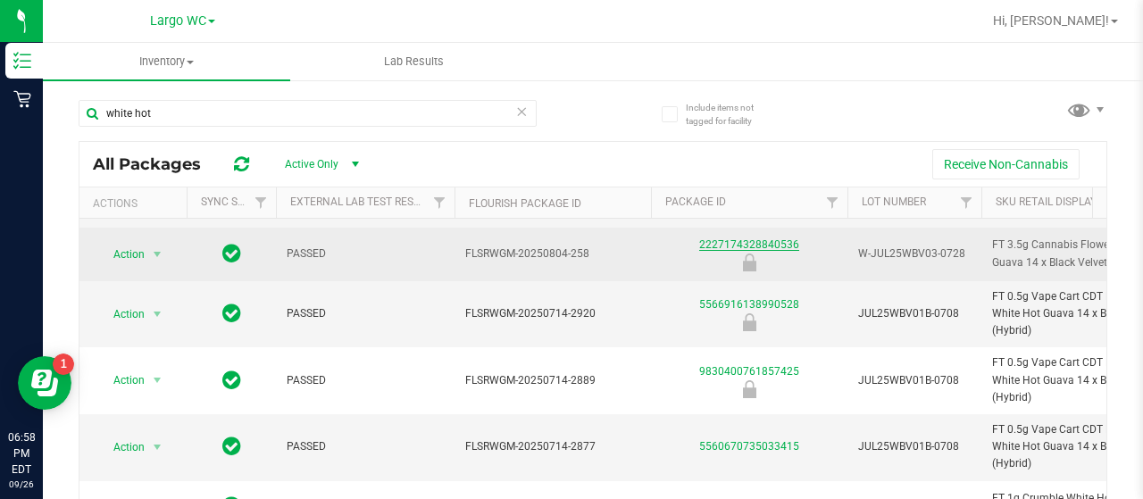
click at [700, 238] on link "2227174328840536" at bounding box center [749, 244] width 100 height 13
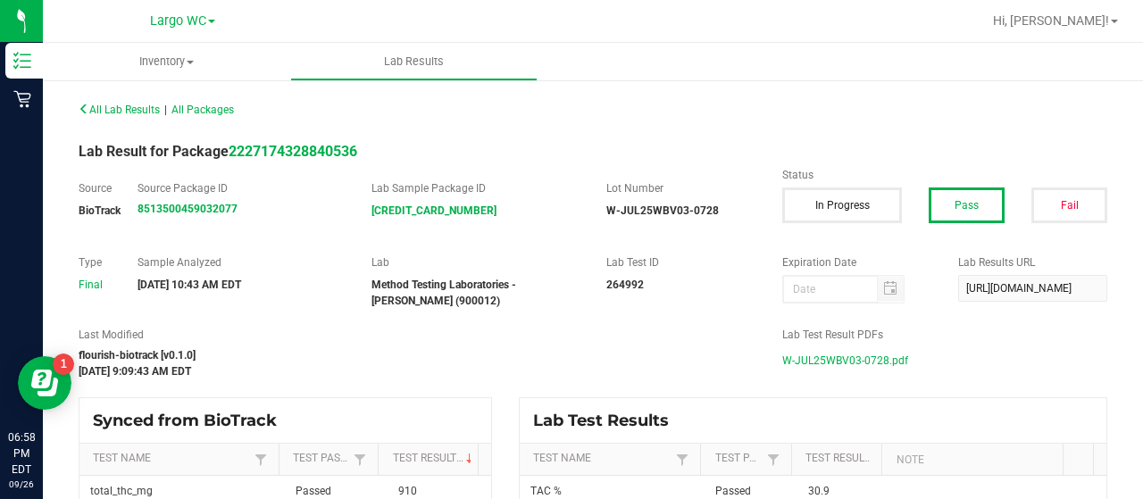
click at [813, 364] on span "W-JUL25WBV03-0728.pdf" at bounding box center [845, 360] width 126 height 27
